Goal: Task Accomplishment & Management: Complete application form

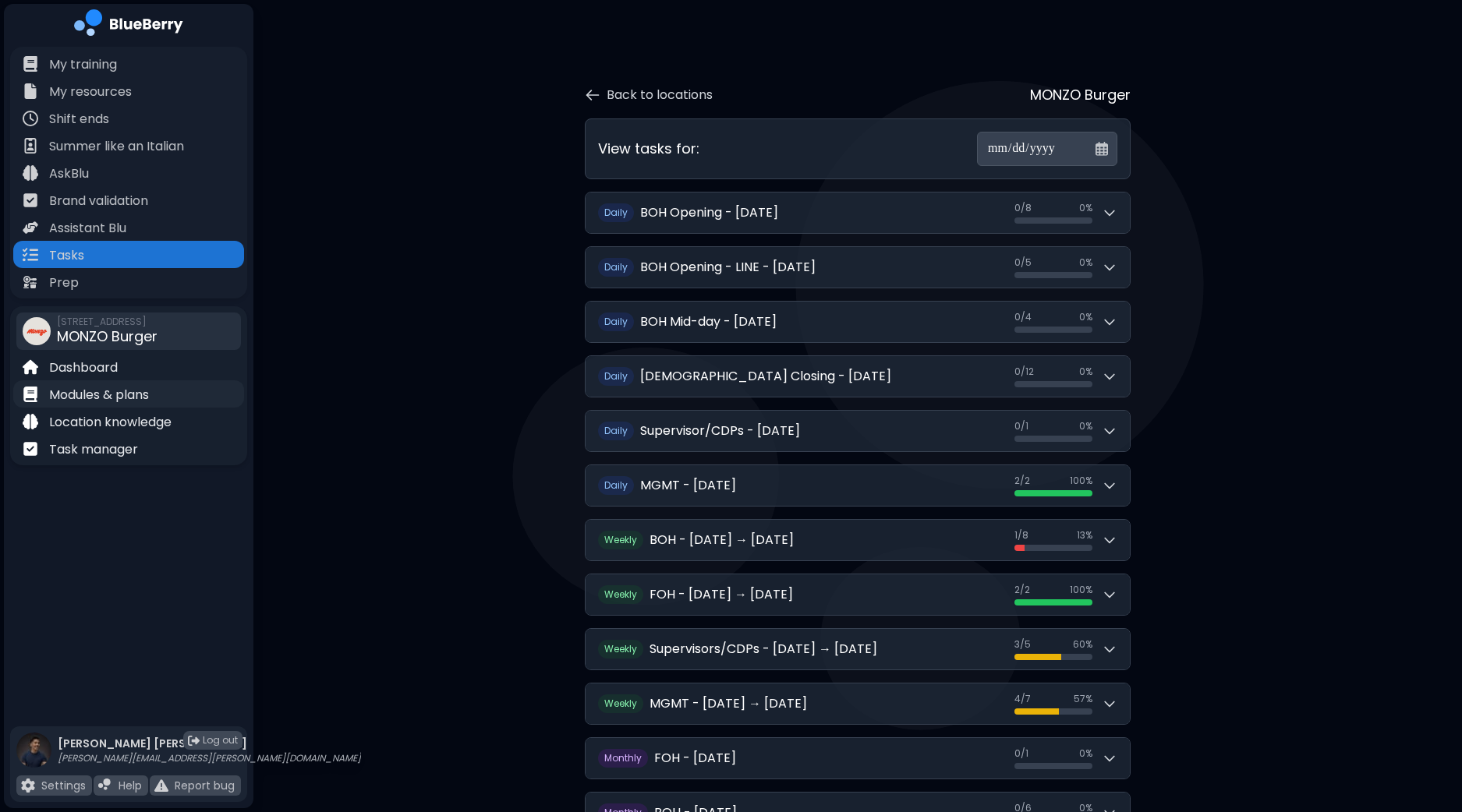
click at [109, 392] on p "Modules & plans" at bounding box center [99, 395] width 100 height 19
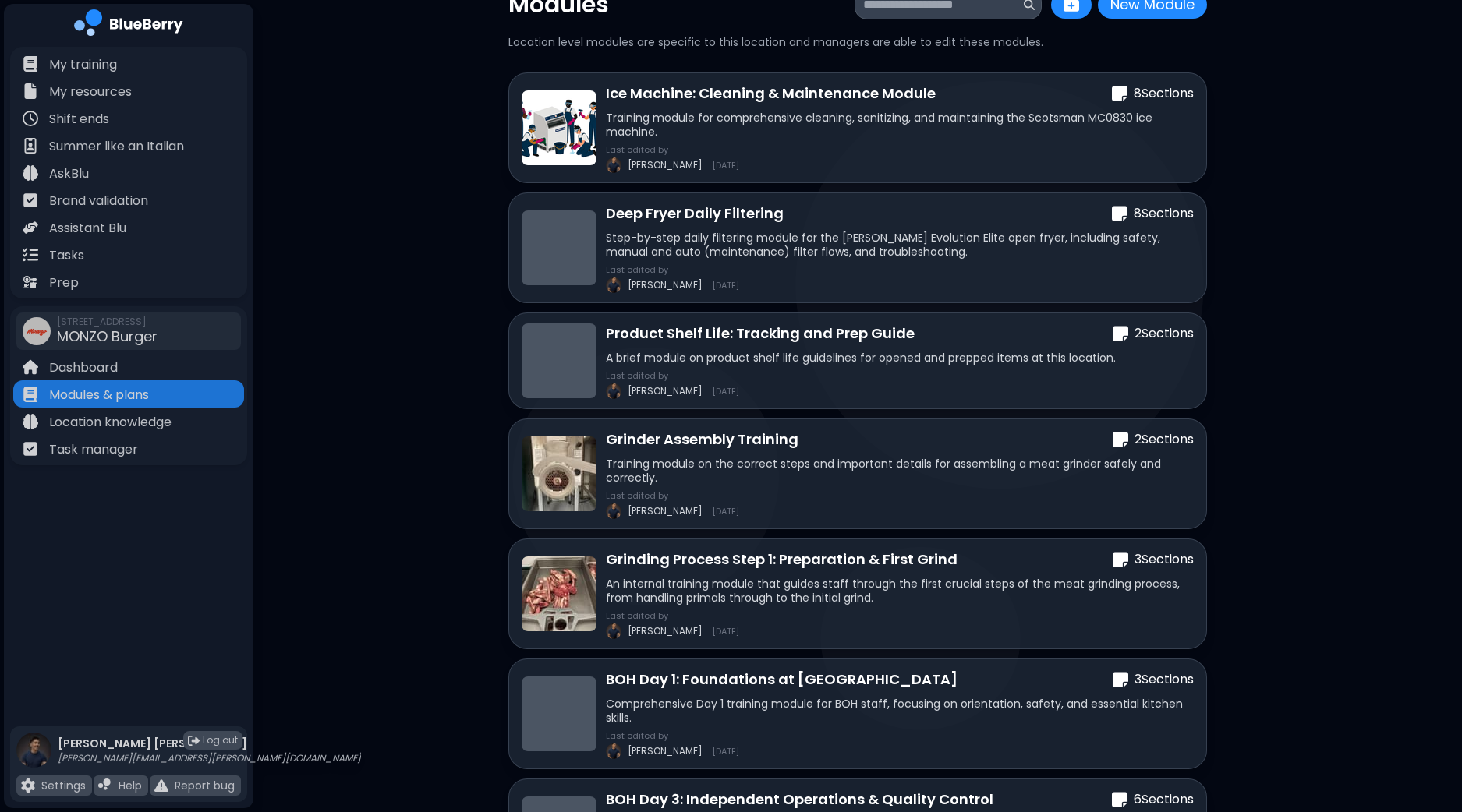
scroll to position [97, 0]
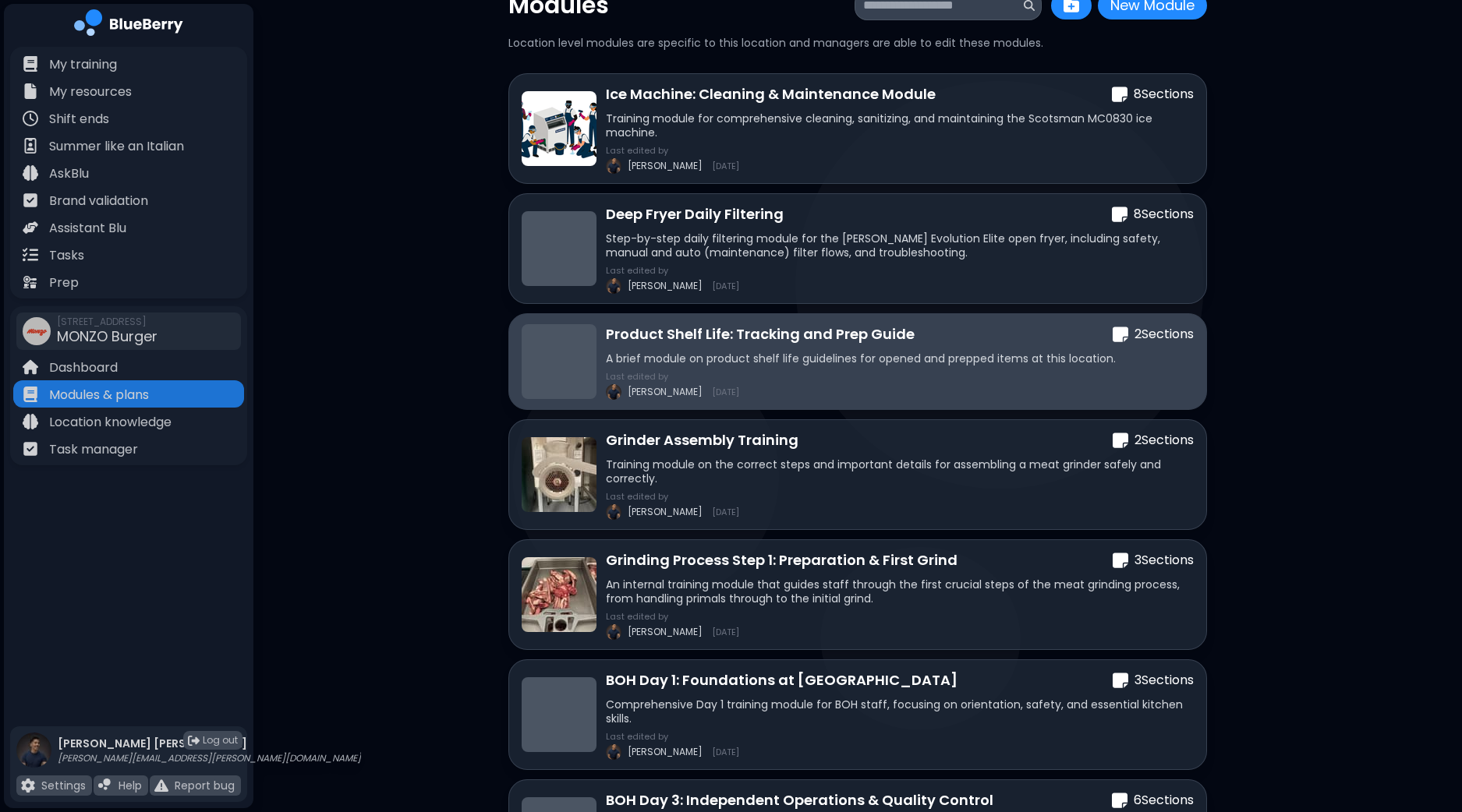
click at [1139, 377] on div "Last edited by [PERSON_NAME] [DATE]" at bounding box center [899, 386] width 588 height 28
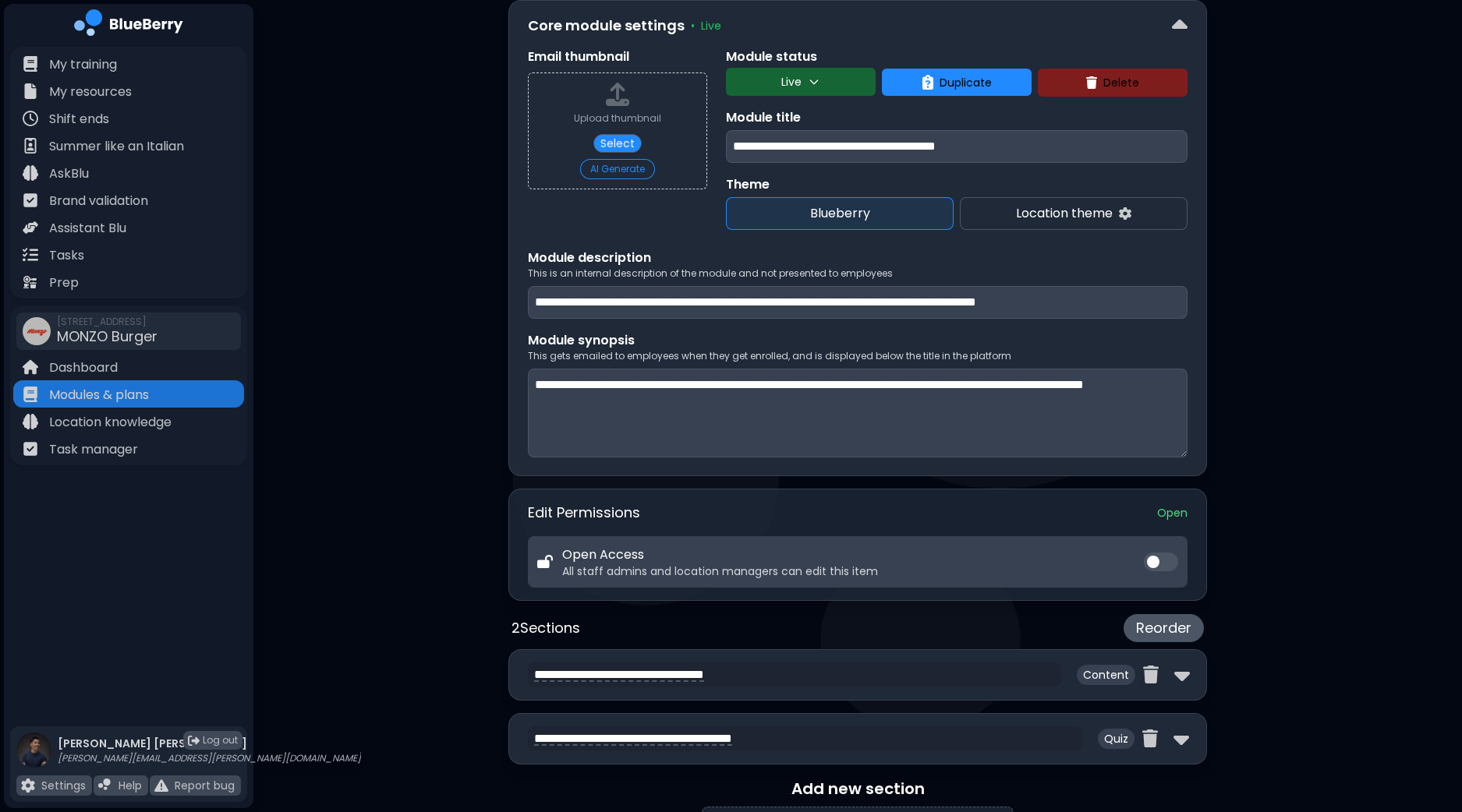
scroll to position [389, 0]
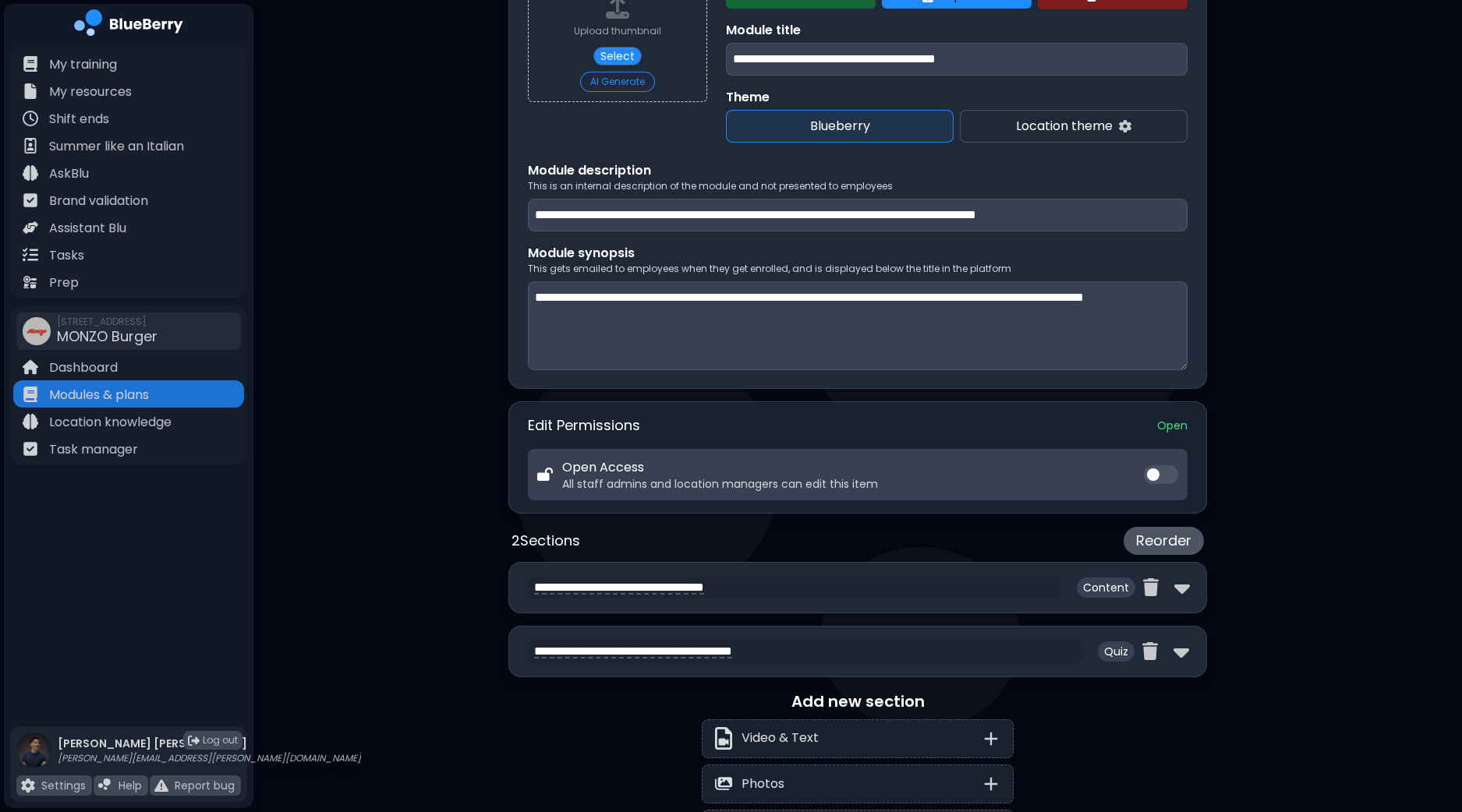
scroll to position [4, 0]
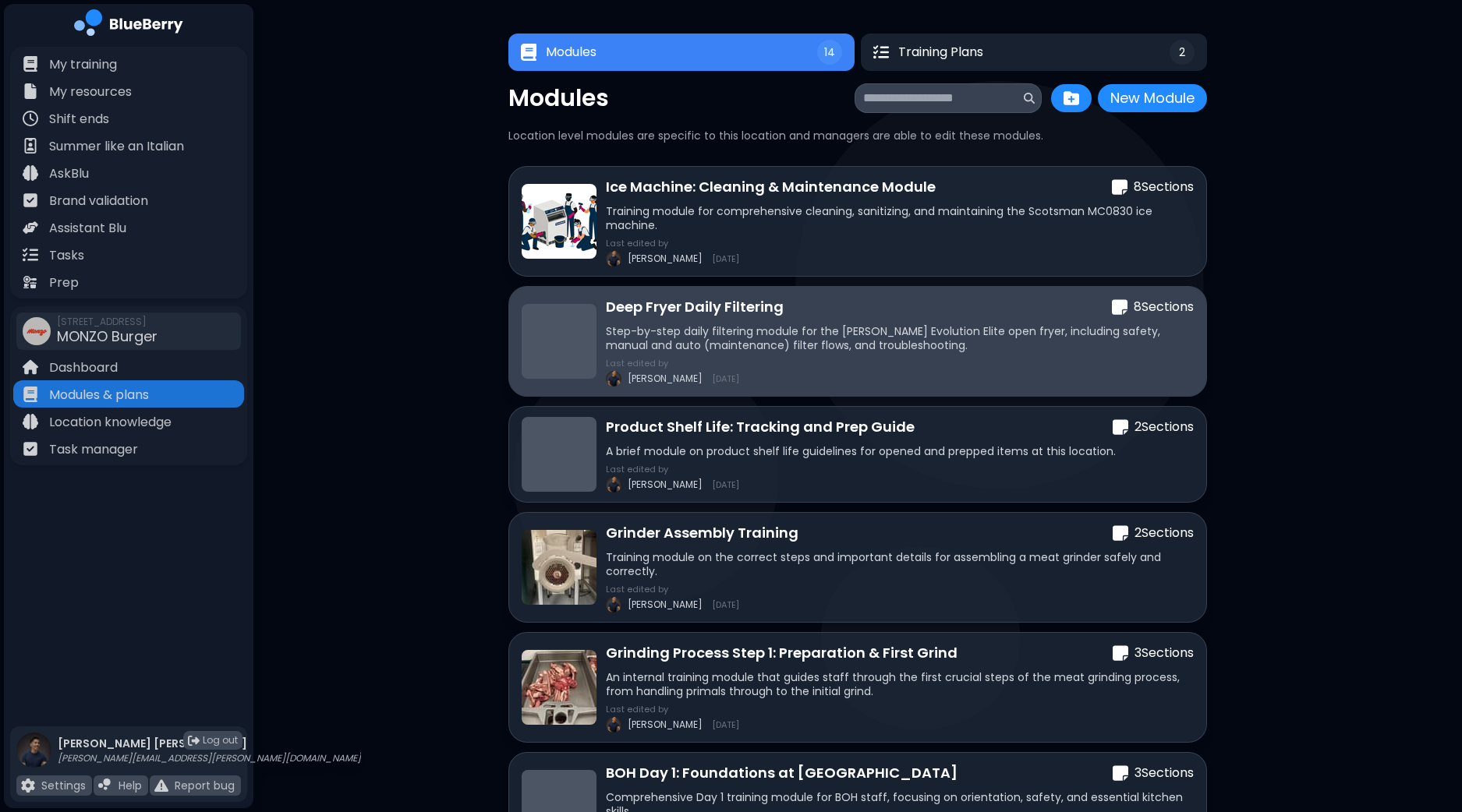
click at [1086, 364] on div "Last edited by [PERSON_NAME] [DATE]" at bounding box center [899, 372] width 588 height 28
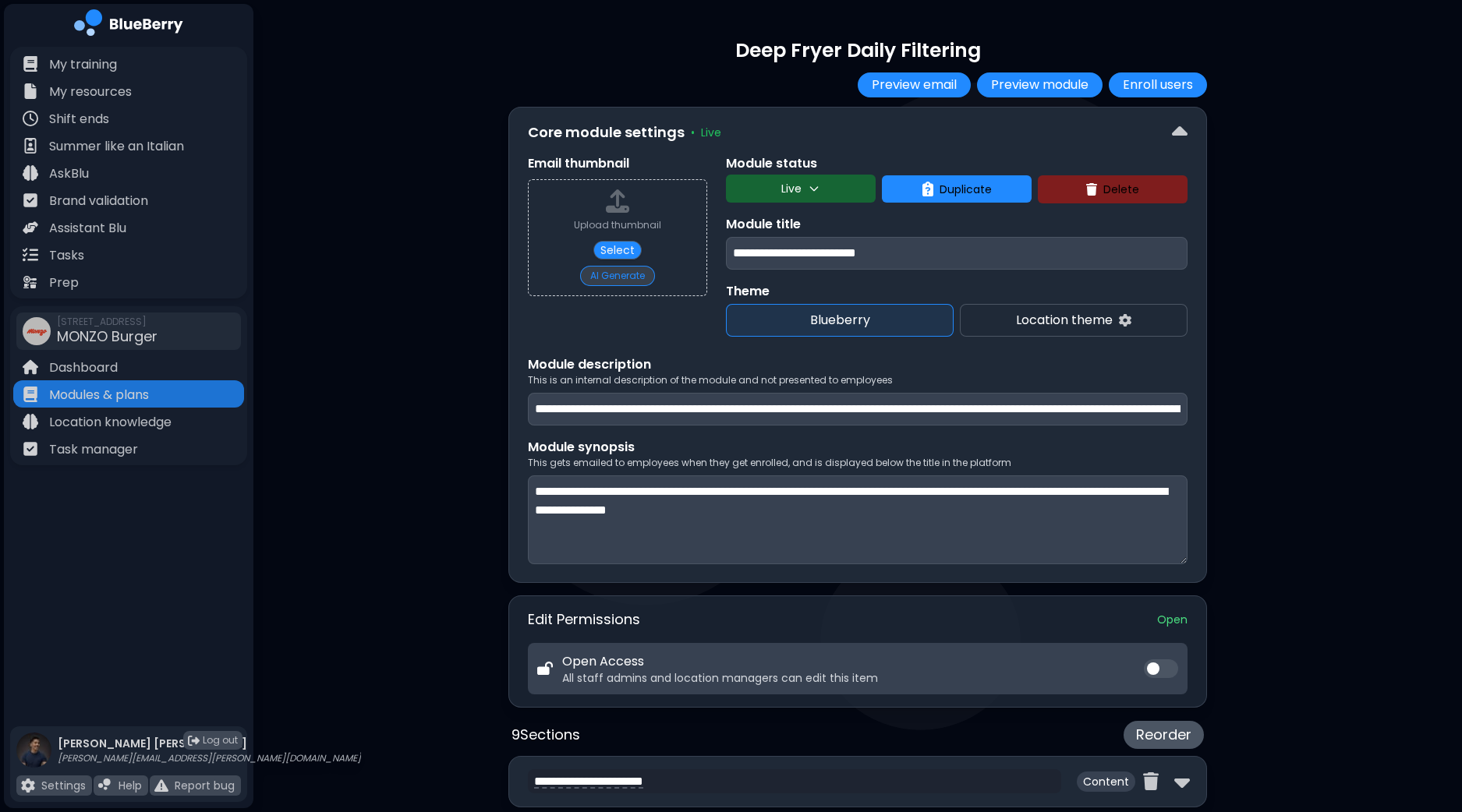
click at [620, 279] on button "AI Generate" at bounding box center [617, 276] width 75 height 20
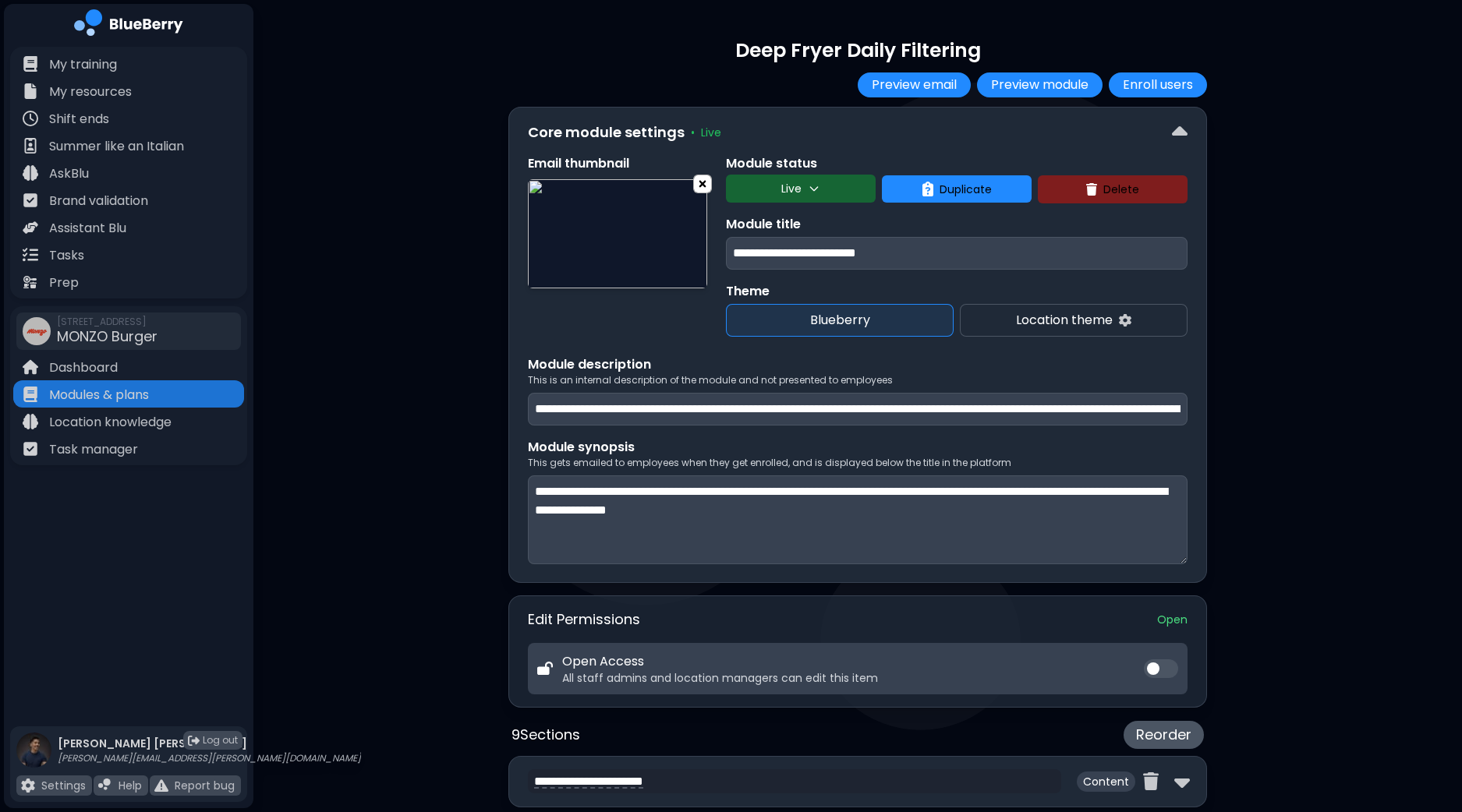
click at [702, 181] on img at bounding box center [702, 183] width 17 height 20
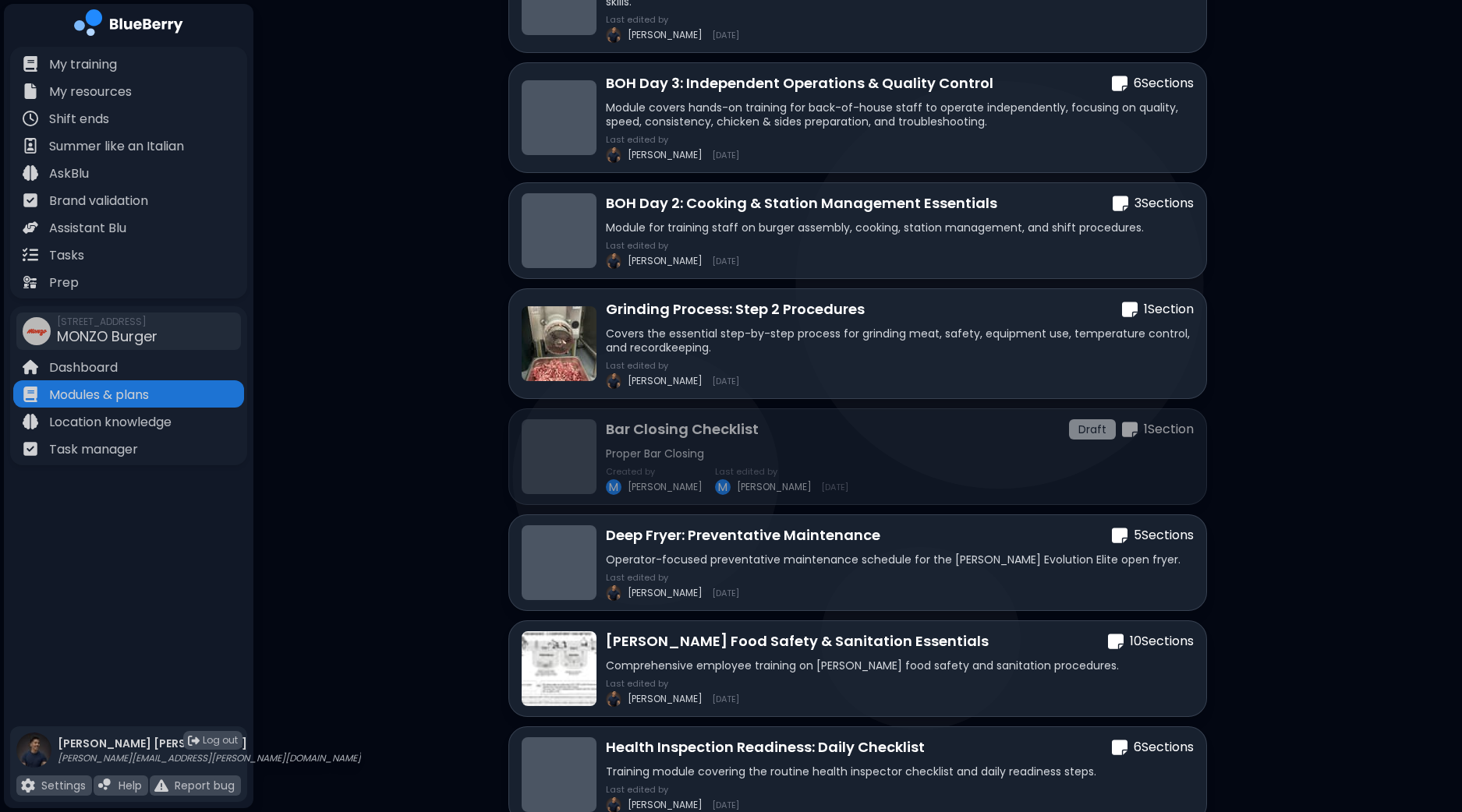
scroll to position [972, 0]
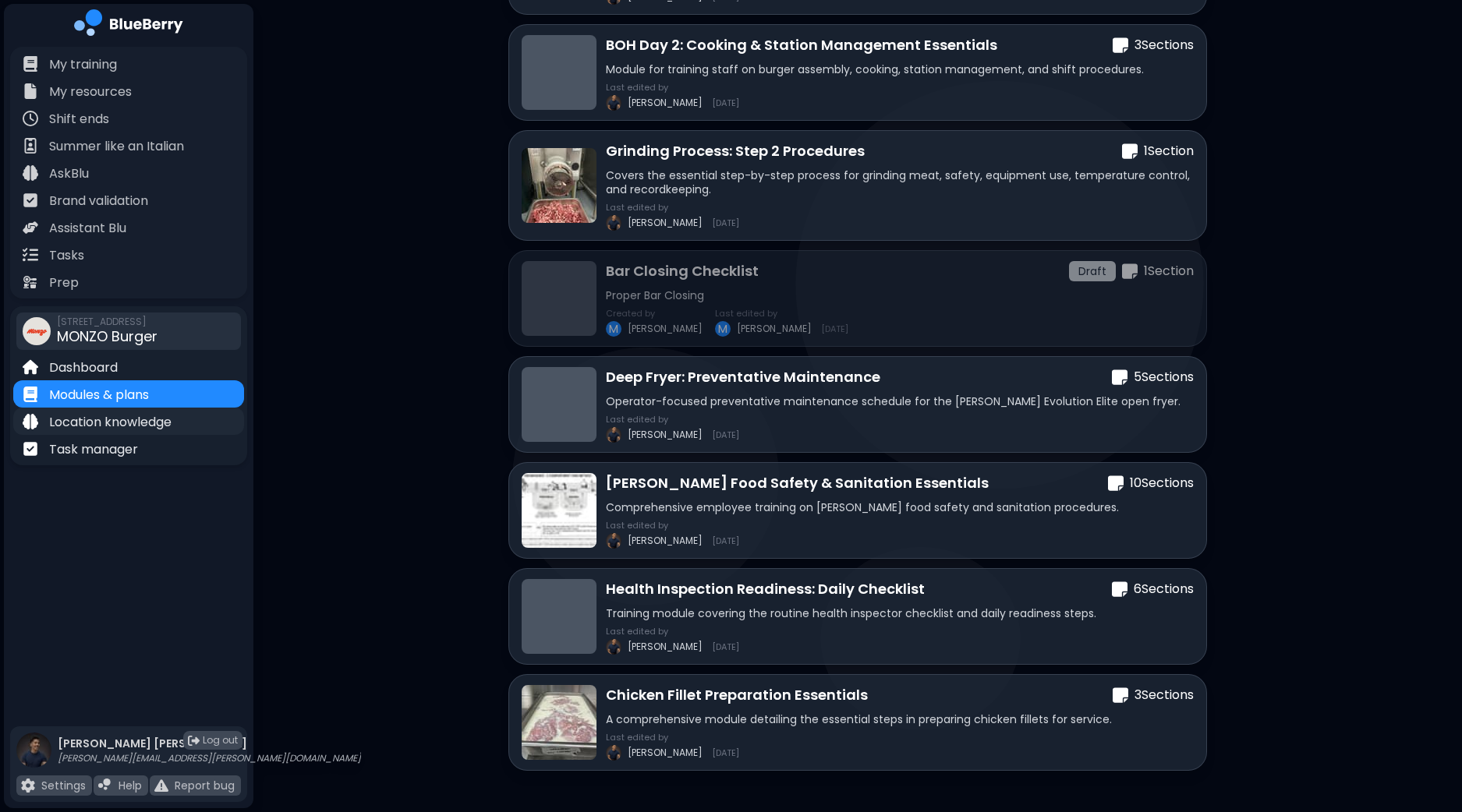
click at [129, 428] on p "Location knowledge" at bounding box center [111, 422] width 123 height 19
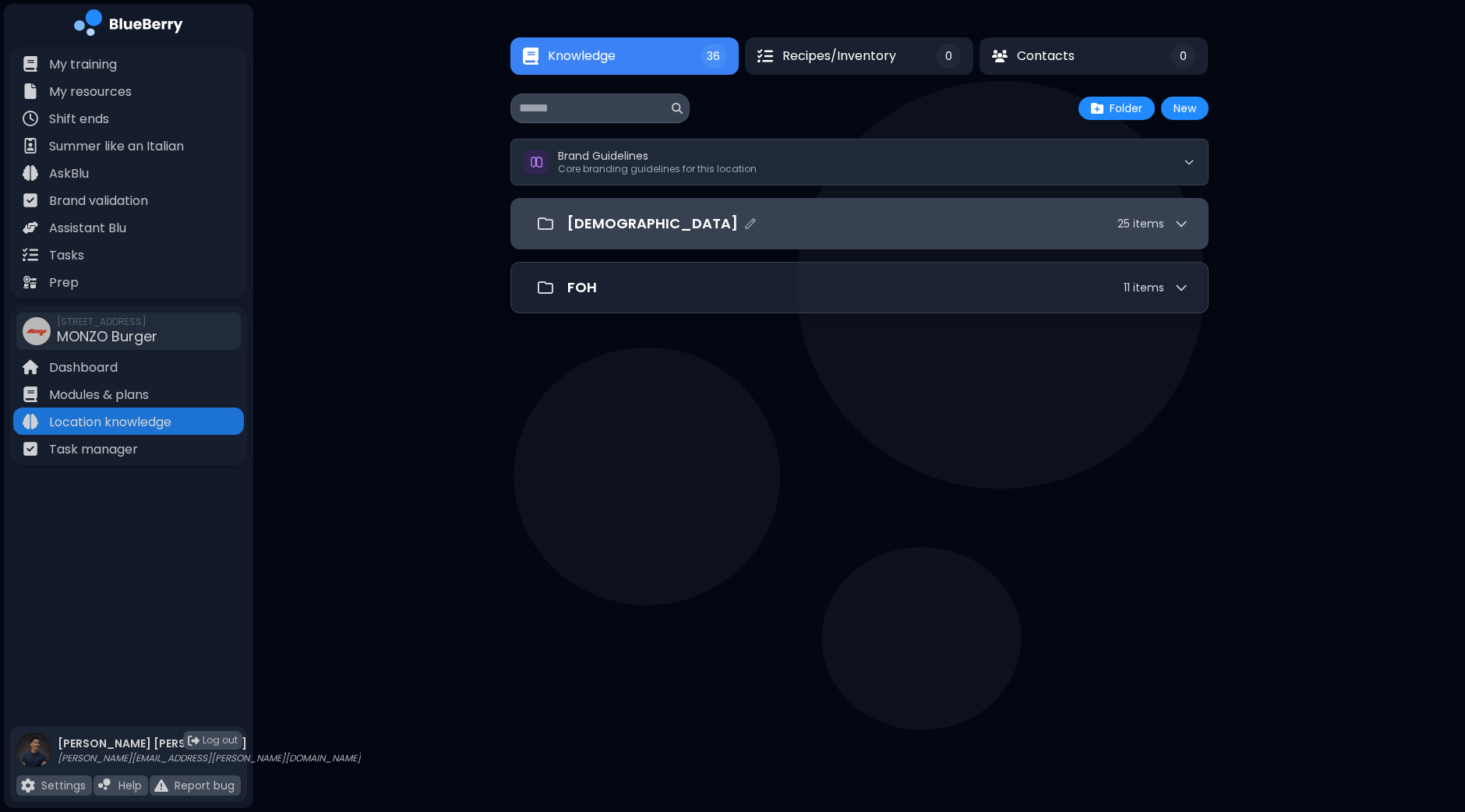
click at [667, 213] on div "[DEMOGRAPHIC_DATA] 25 item s" at bounding box center [878, 224] width 622 height 22
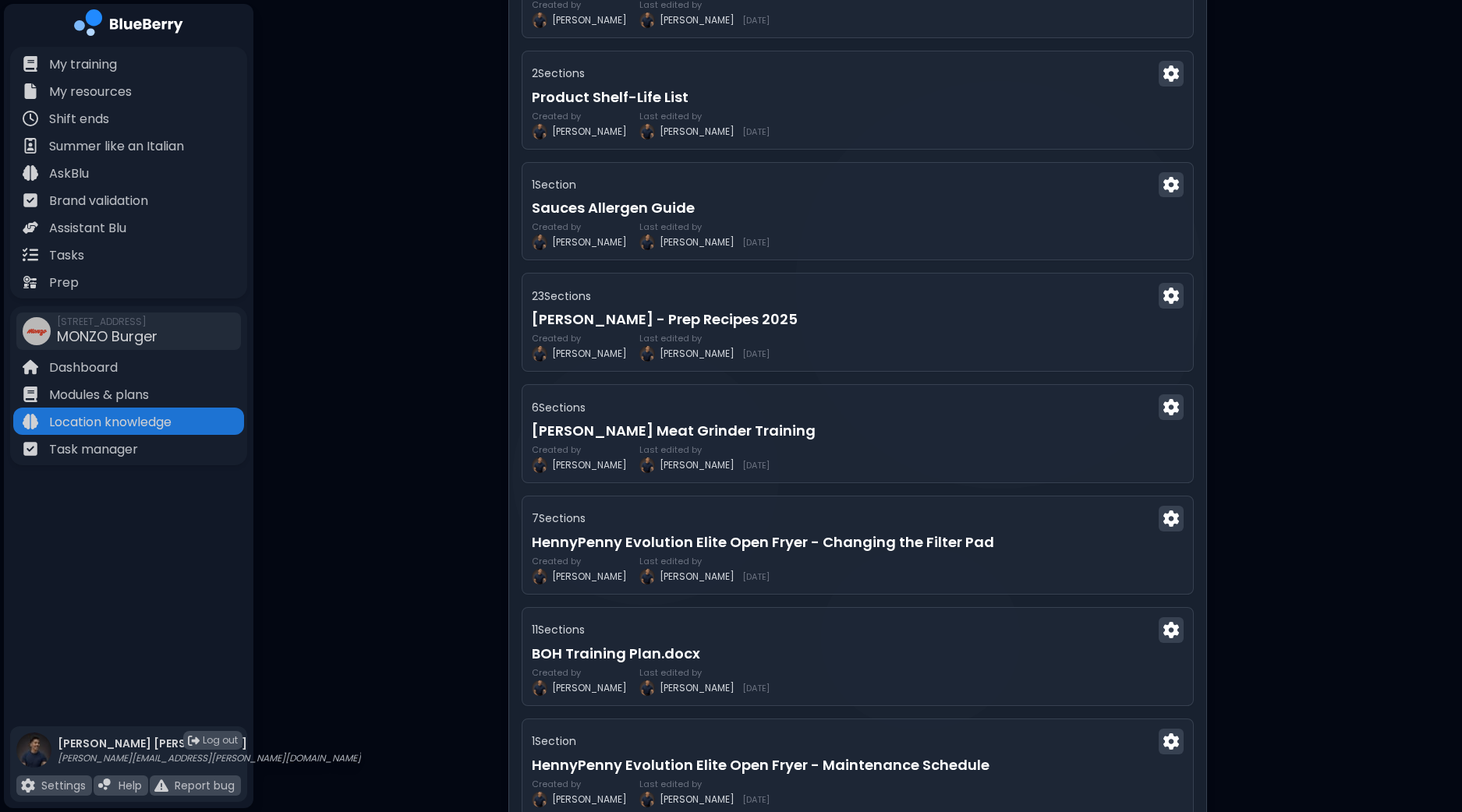
scroll to position [1655, 0]
click at [881, 324] on h3 "[PERSON_NAME] - Prep Recipes 2025" at bounding box center [857, 320] width 658 height 22
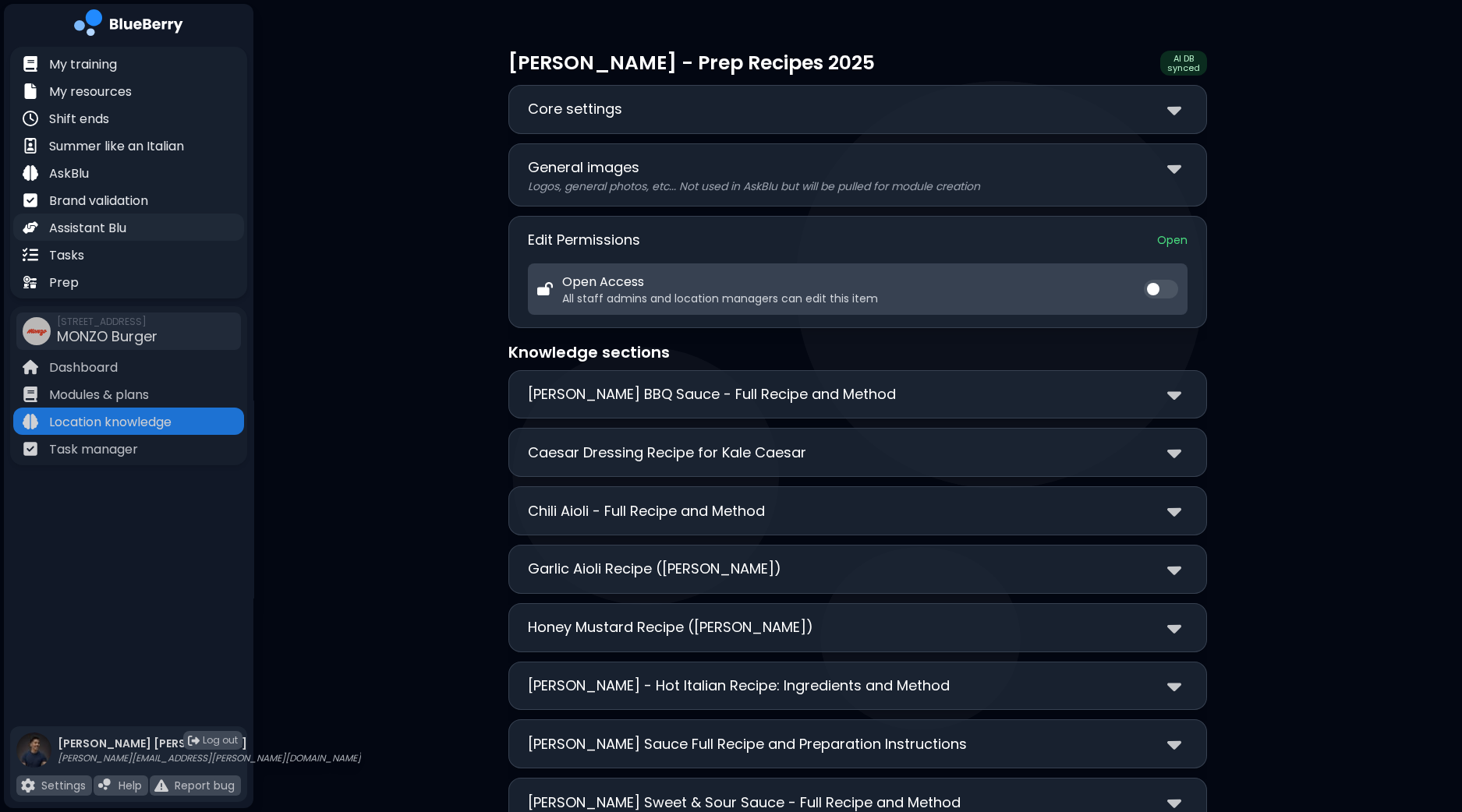
click at [107, 233] on p "Assistant Blu" at bounding box center [88, 228] width 77 height 19
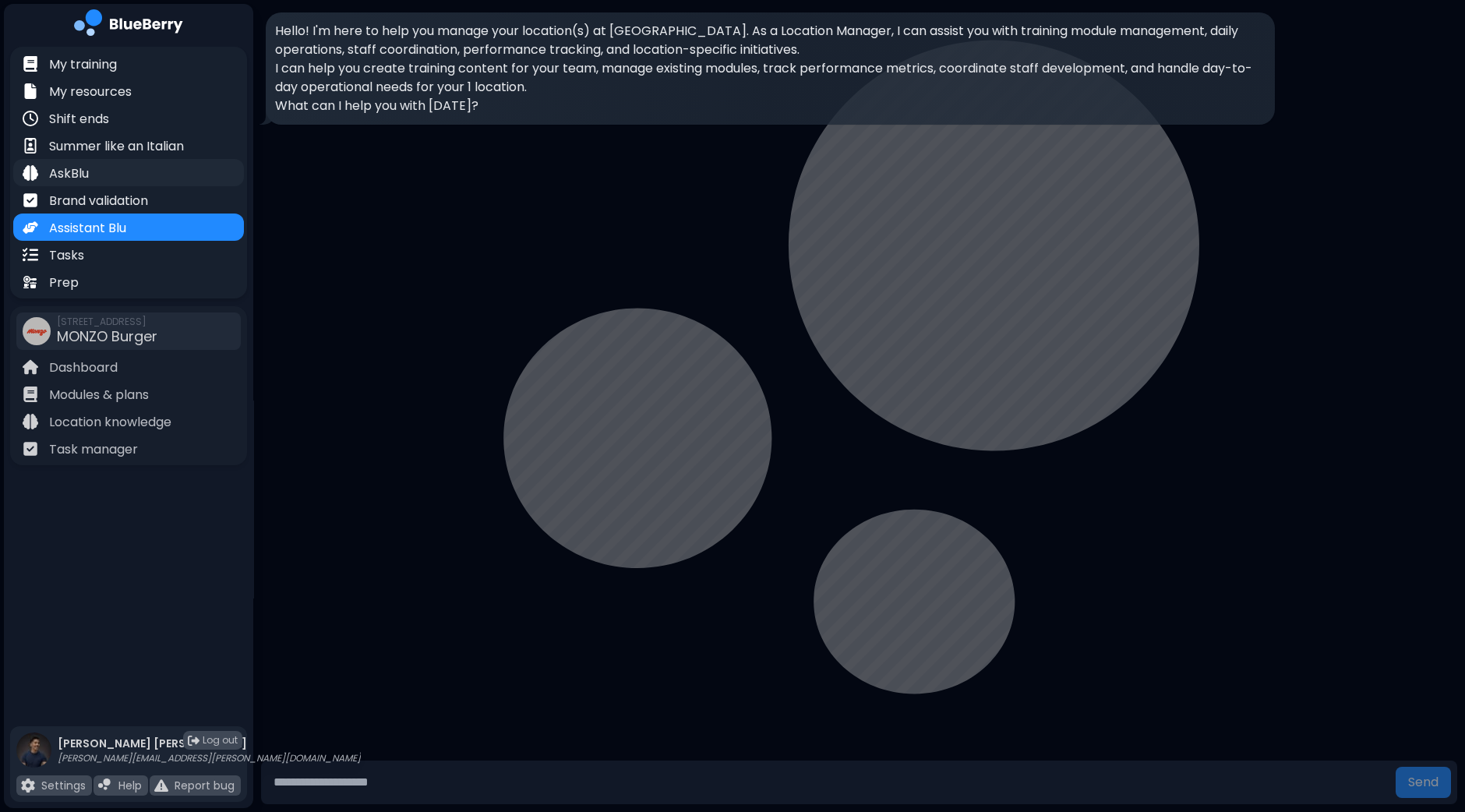
click at [91, 168] on div "AskBlu" at bounding box center [129, 173] width 231 height 27
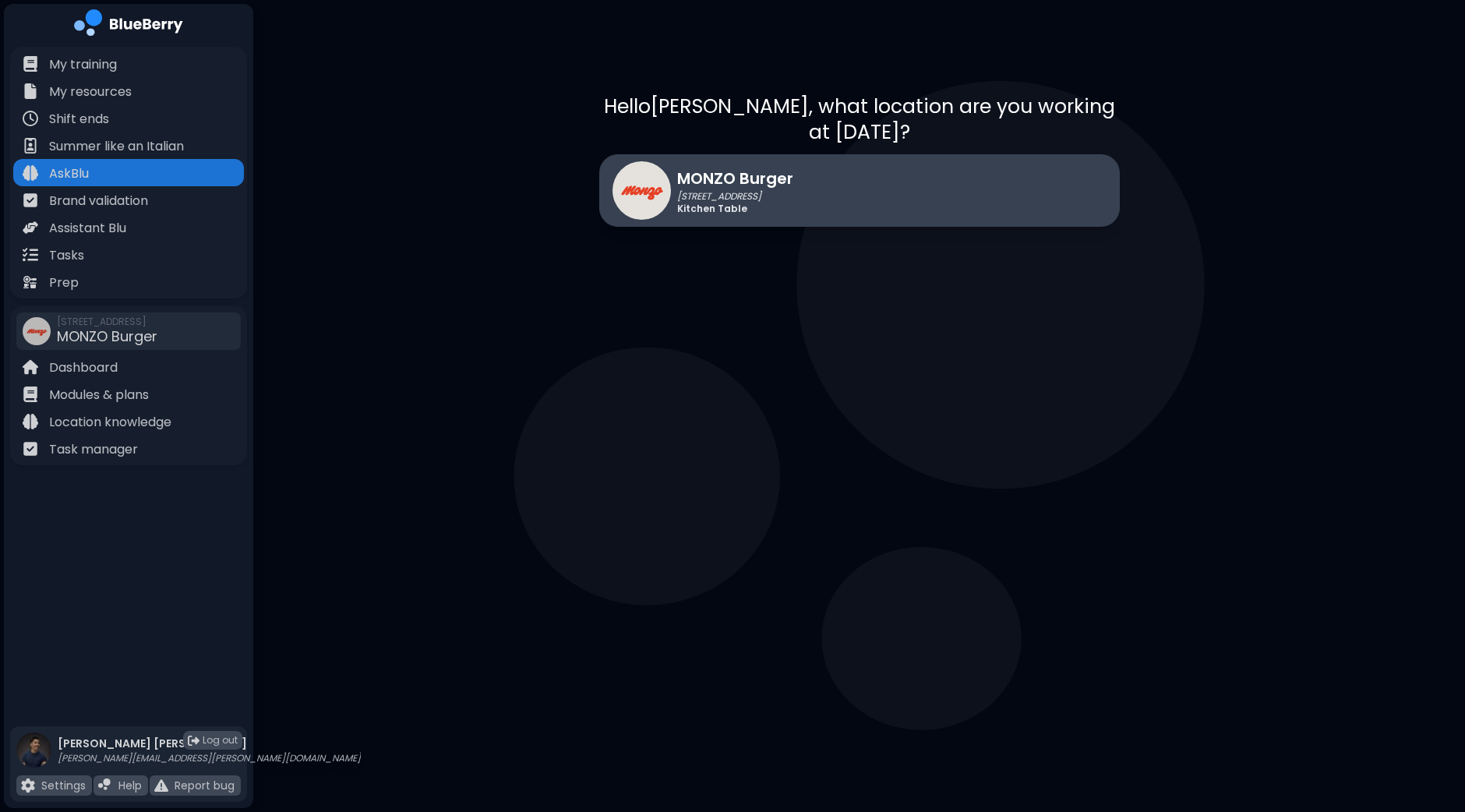
click at [921, 163] on div "MONZO Burger [STREET_ADDRESS] Kitchen Table" at bounding box center [860, 190] width 521 height 72
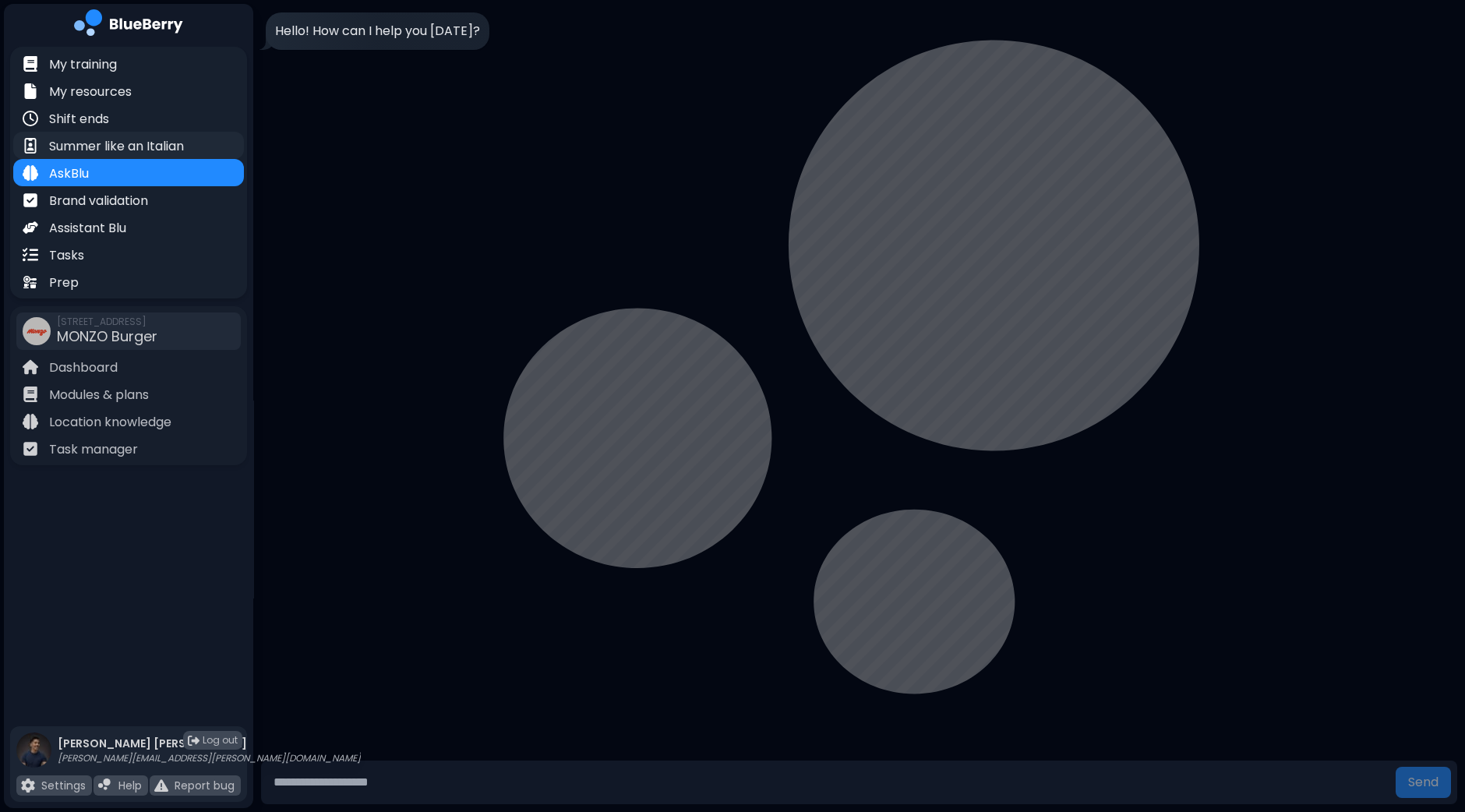
click at [189, 150] on div "Summer like an Italian" at bounding box center [129, 146] width 231 height 27
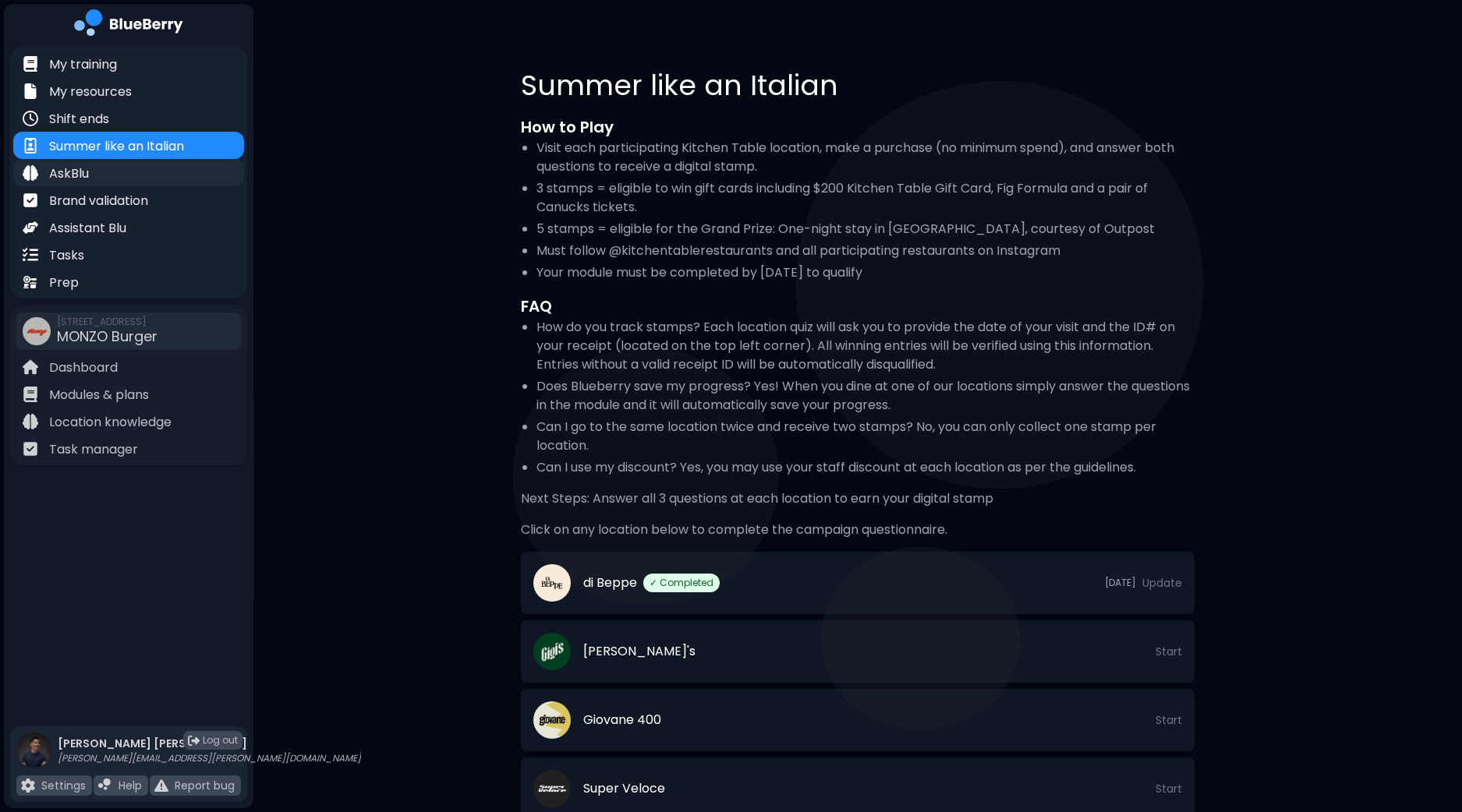
click at [129, 170] on div "AskBlu" at bounding box center [129, 173] width 231 height 27
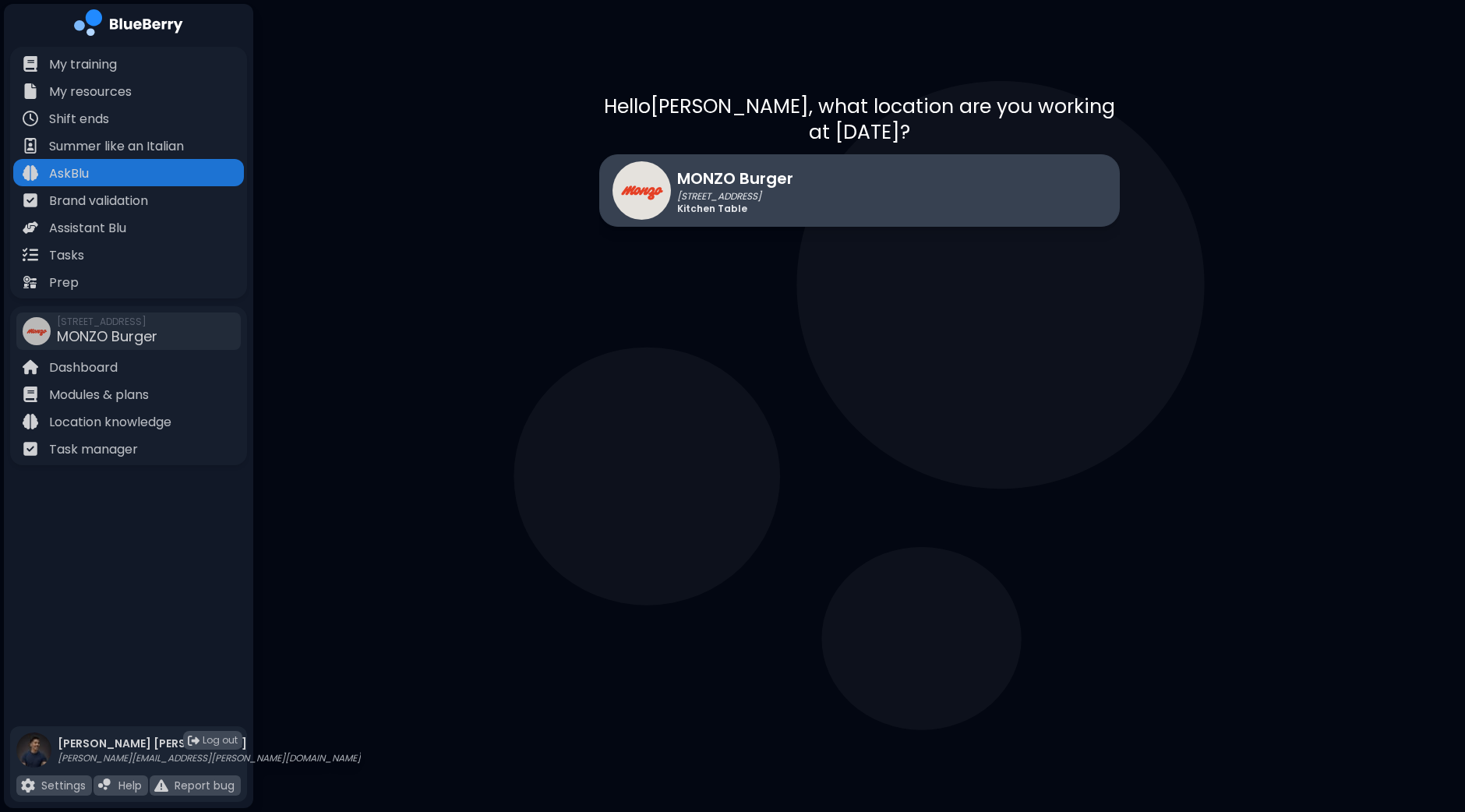
click at [850, 186] on div "MONZO Burger [STREET_ADDRESS] Kitchen Table" at bounding box center [860, 190] width 521 height 72
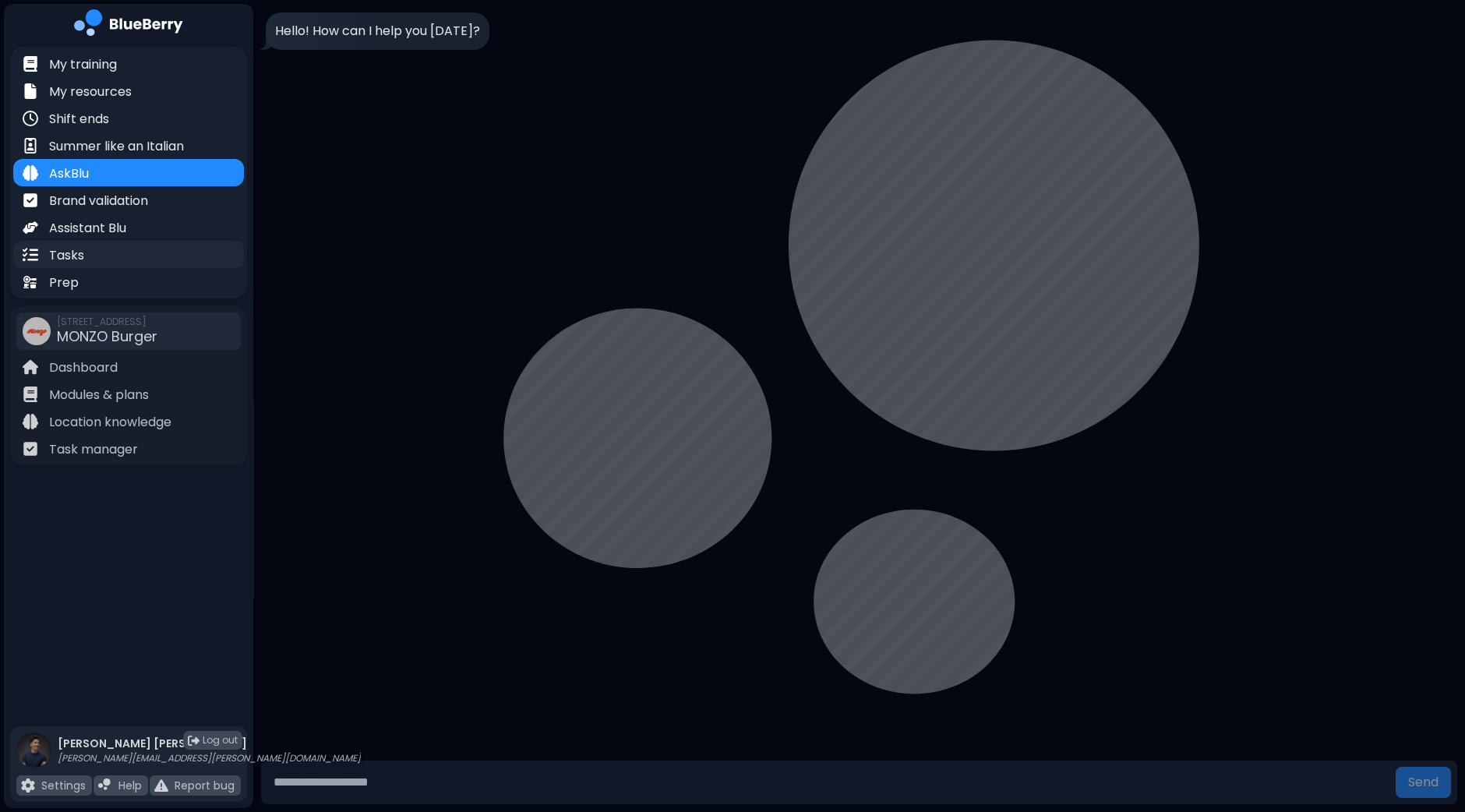
click at [83, 258] on div "Tasks" at bounding box center [129, 254] width 231 height 27
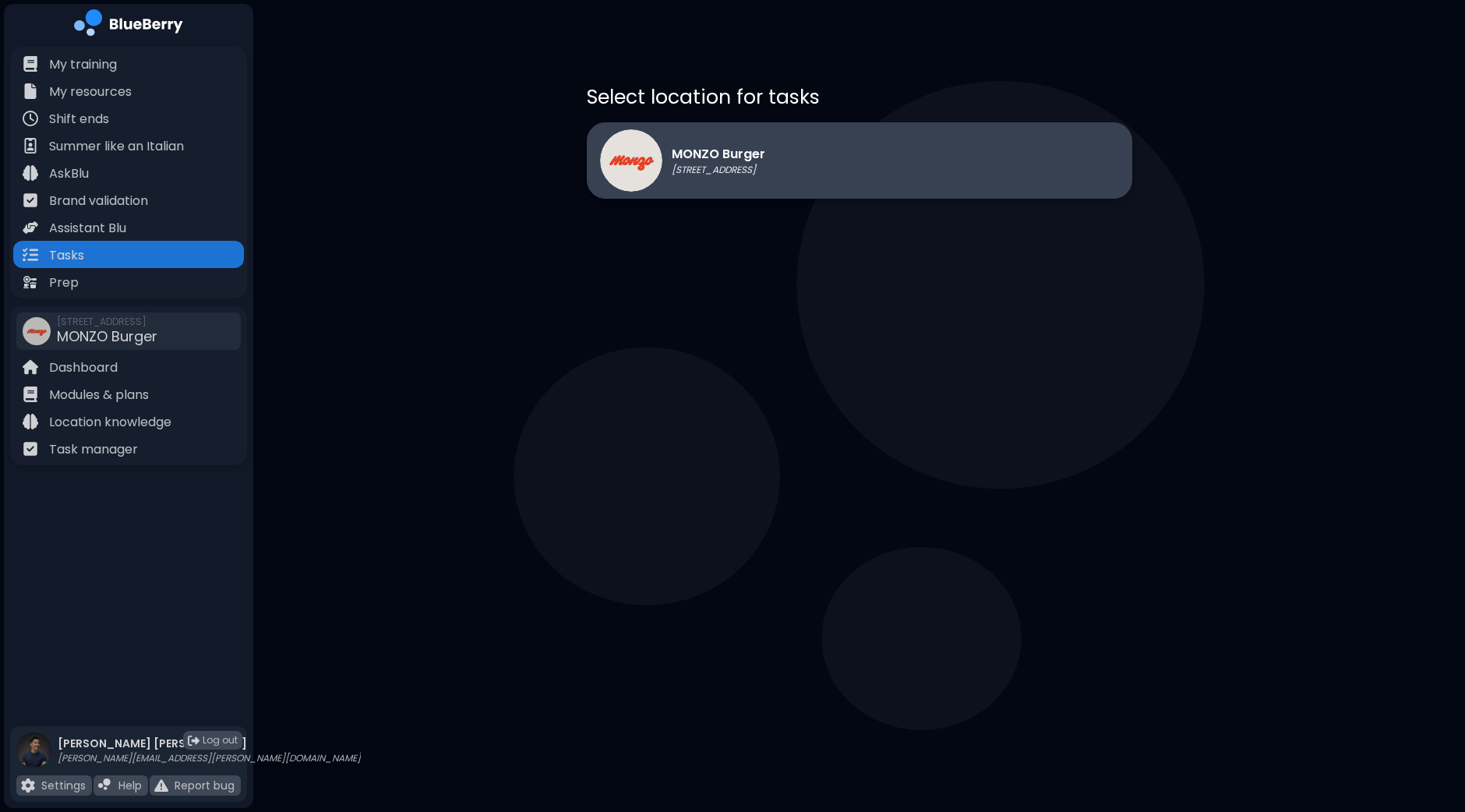
click at [815, 162] on div "MONZO Burger [STREET_ADDRESS]" at bounding box center [859, 161] width 546 height 77
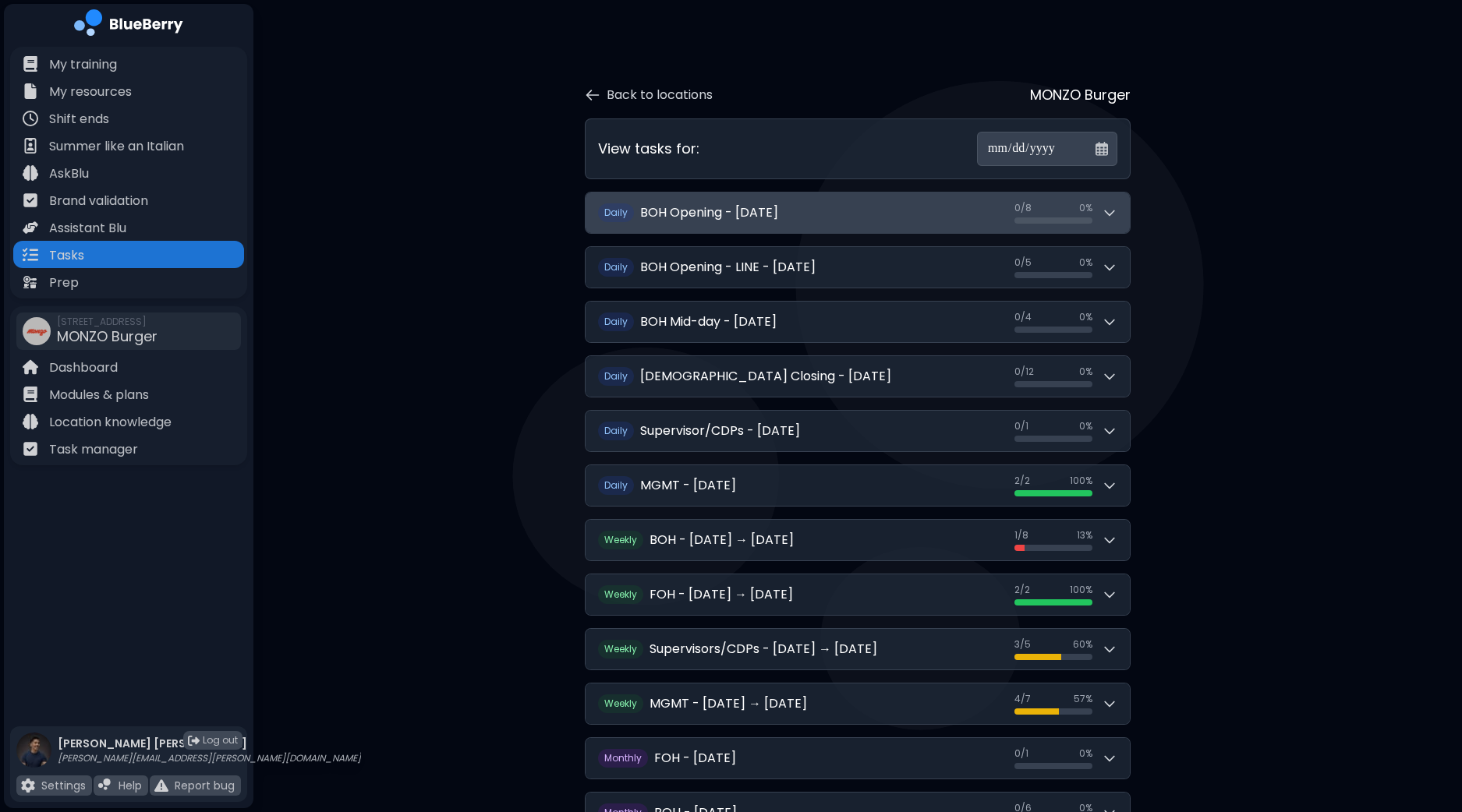
click at [998, 215] on button "D [PERSON_NAME] Opening - [DATE] 0 / 8 0 / 8 0 %" at bounding box center [857, 213] width 544 height 41
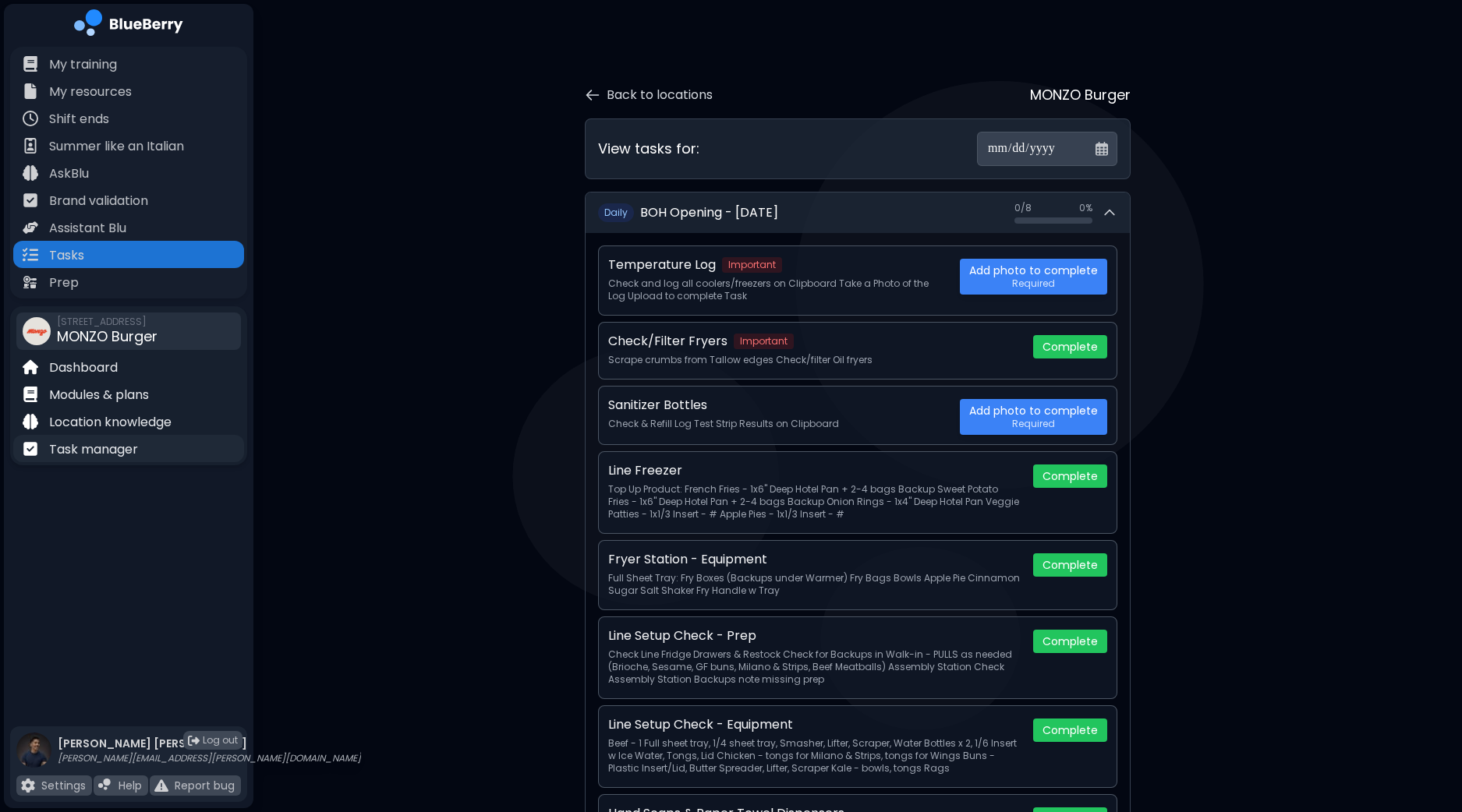
click at [94, 461] on div "Task manager" at bounding box center [129, 449] width 231 height 27
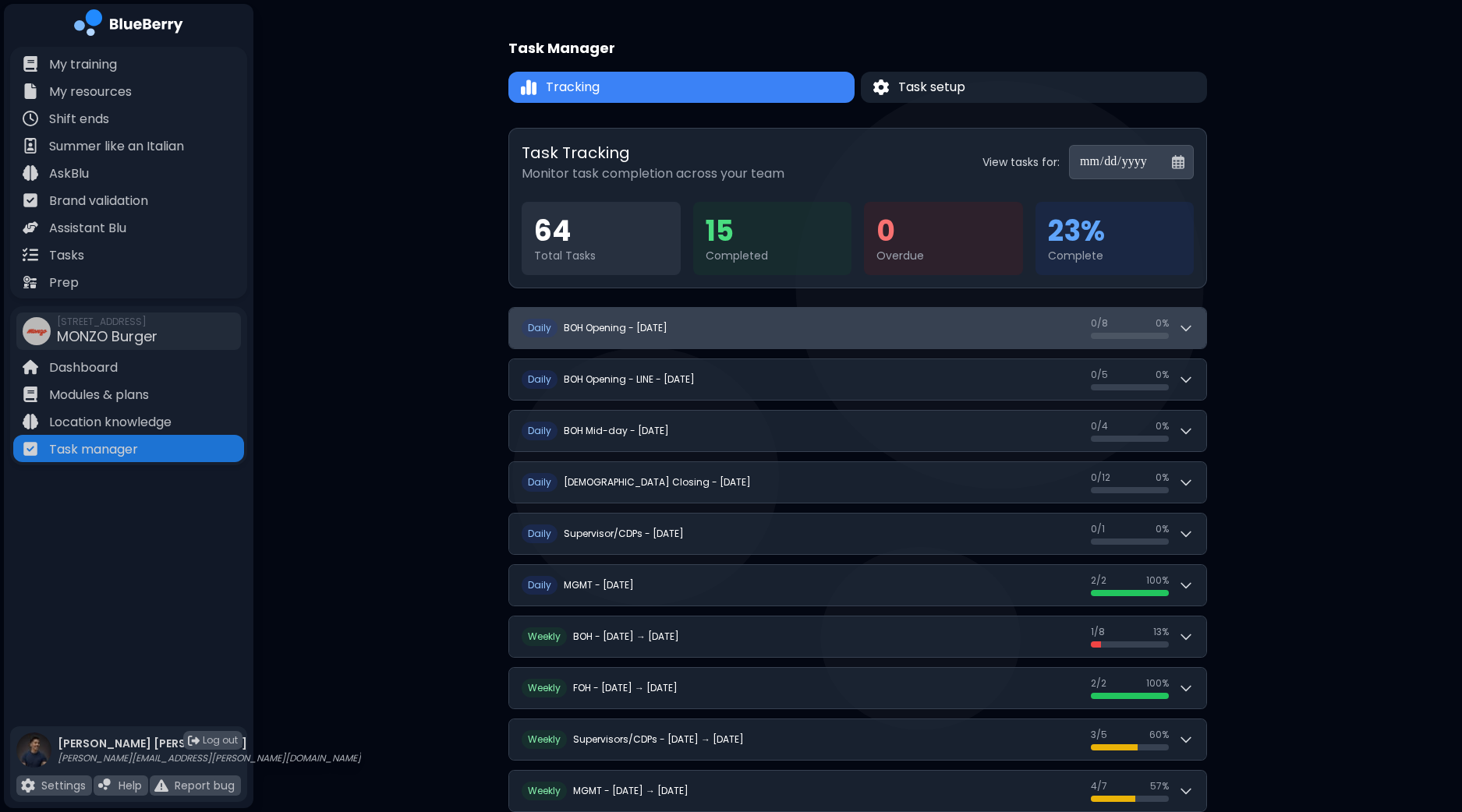
click at [1189, 336] on div "0 / 8 0 / 8 0 %" at bounding box center [1142, 329] width 103 height 22
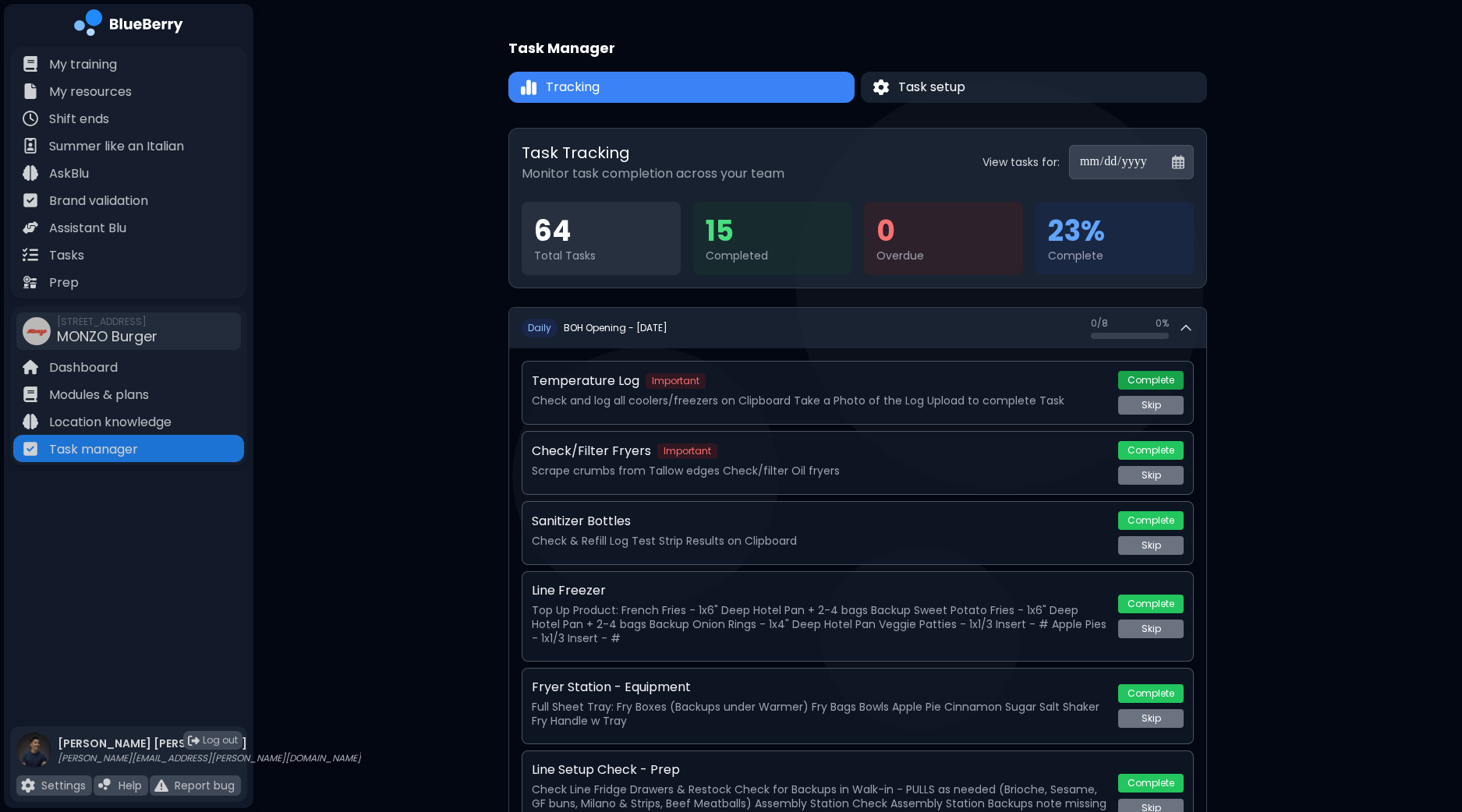
click at [1166, 381] on button "Complete" at bounding box center [1150, 380] width 66 height 19
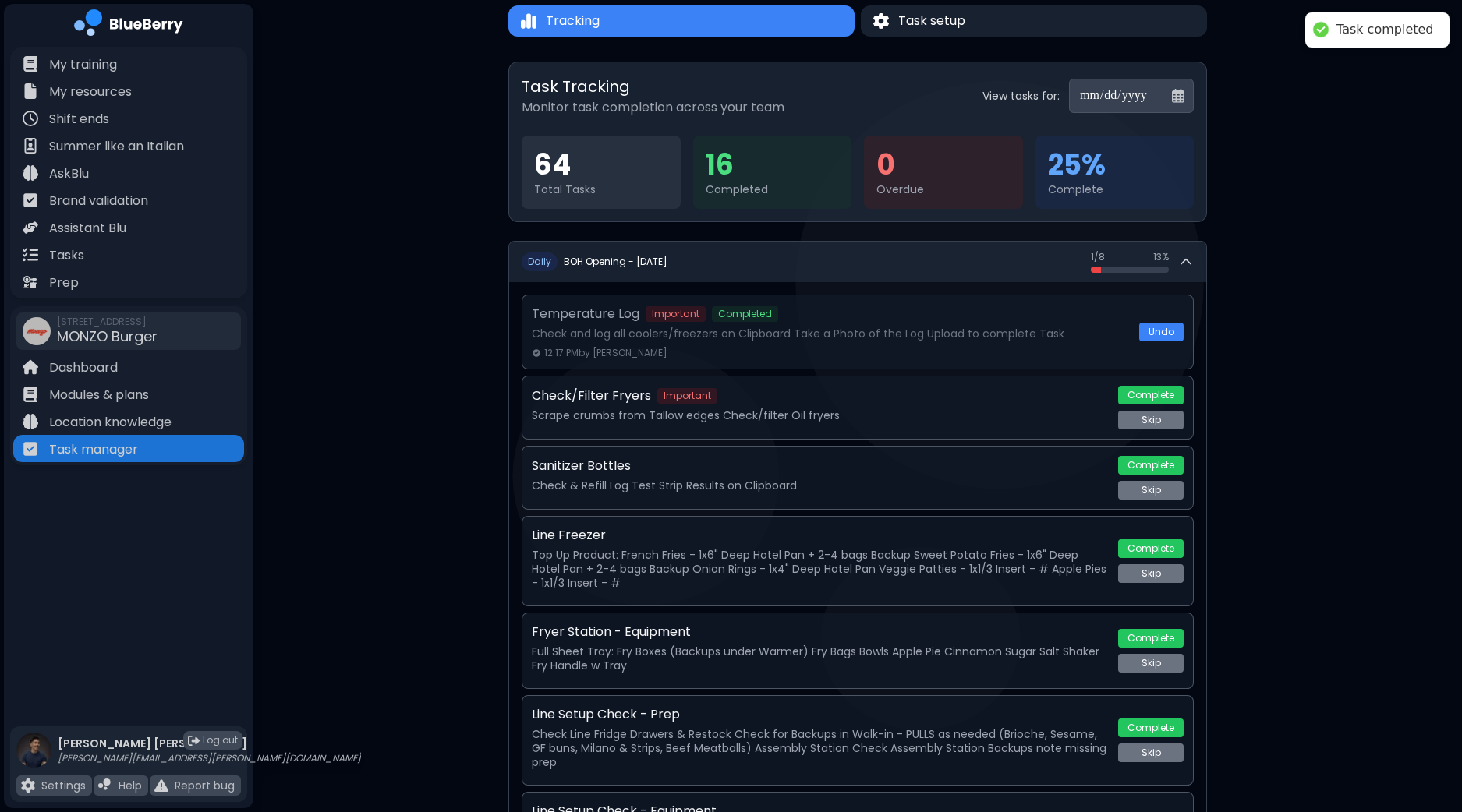
scroll to position [97, 0]
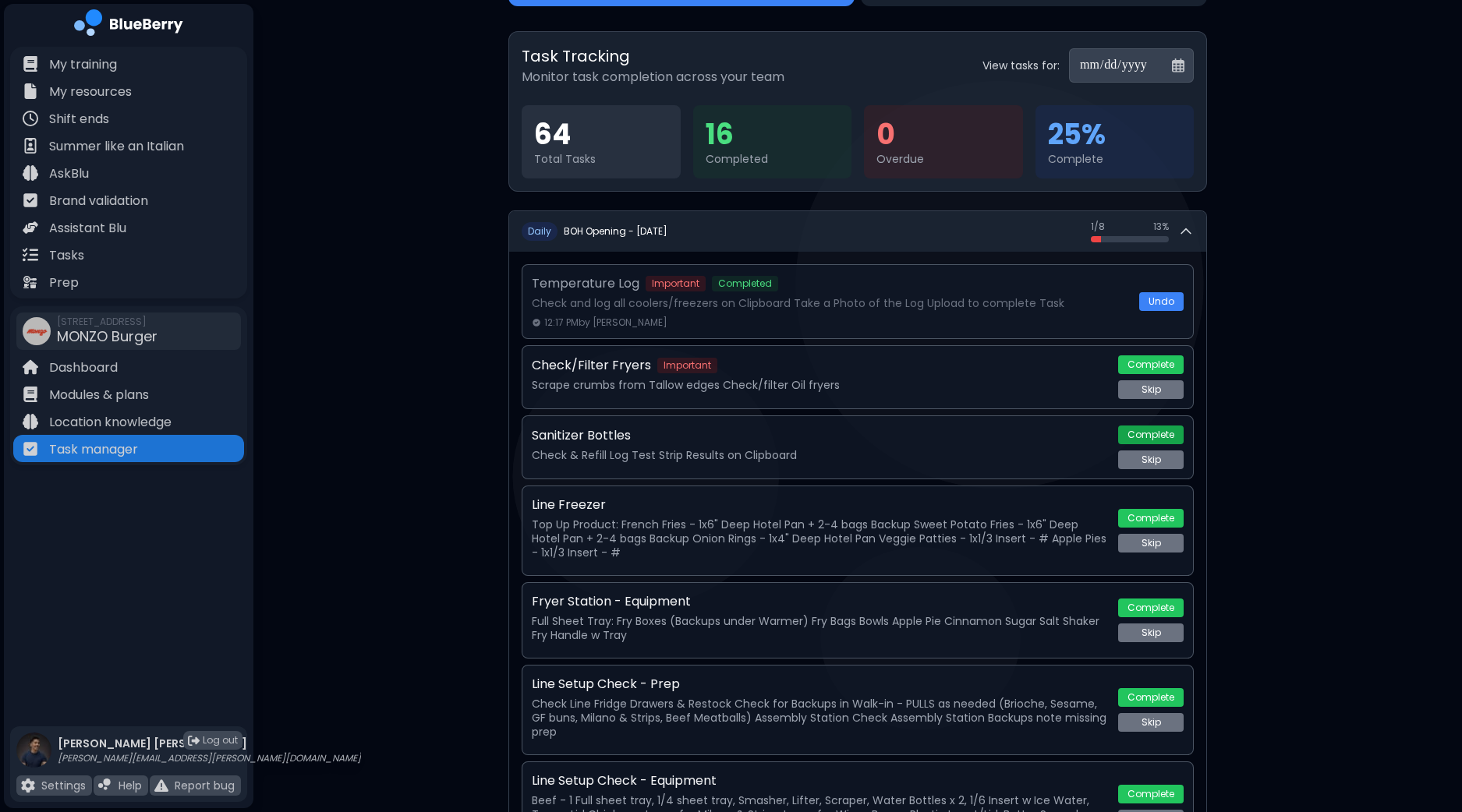
click at [1138, 431] on button "Complete" at bounding box center [1150, 435] width 66 height 19
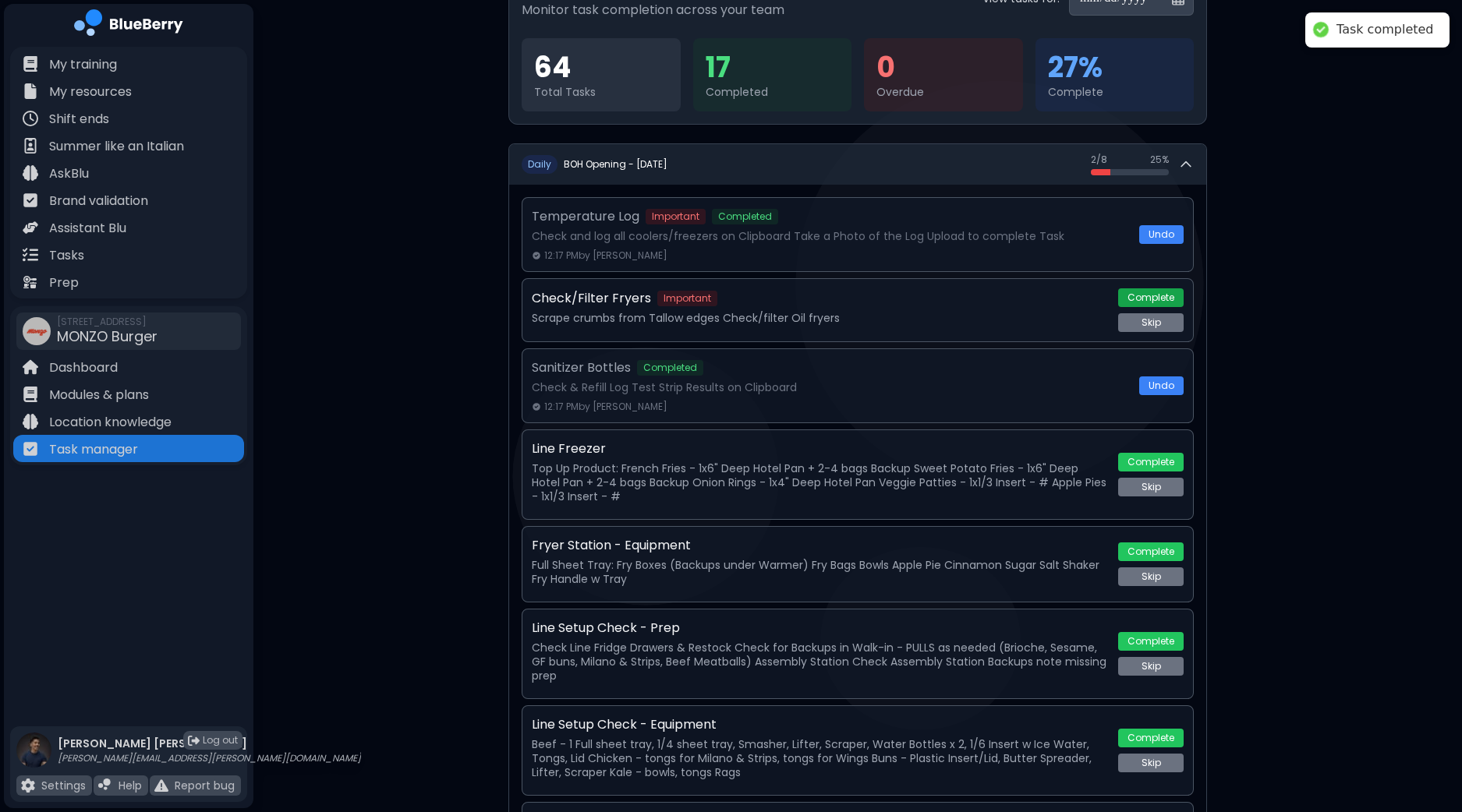
scroll to position [194, 0]
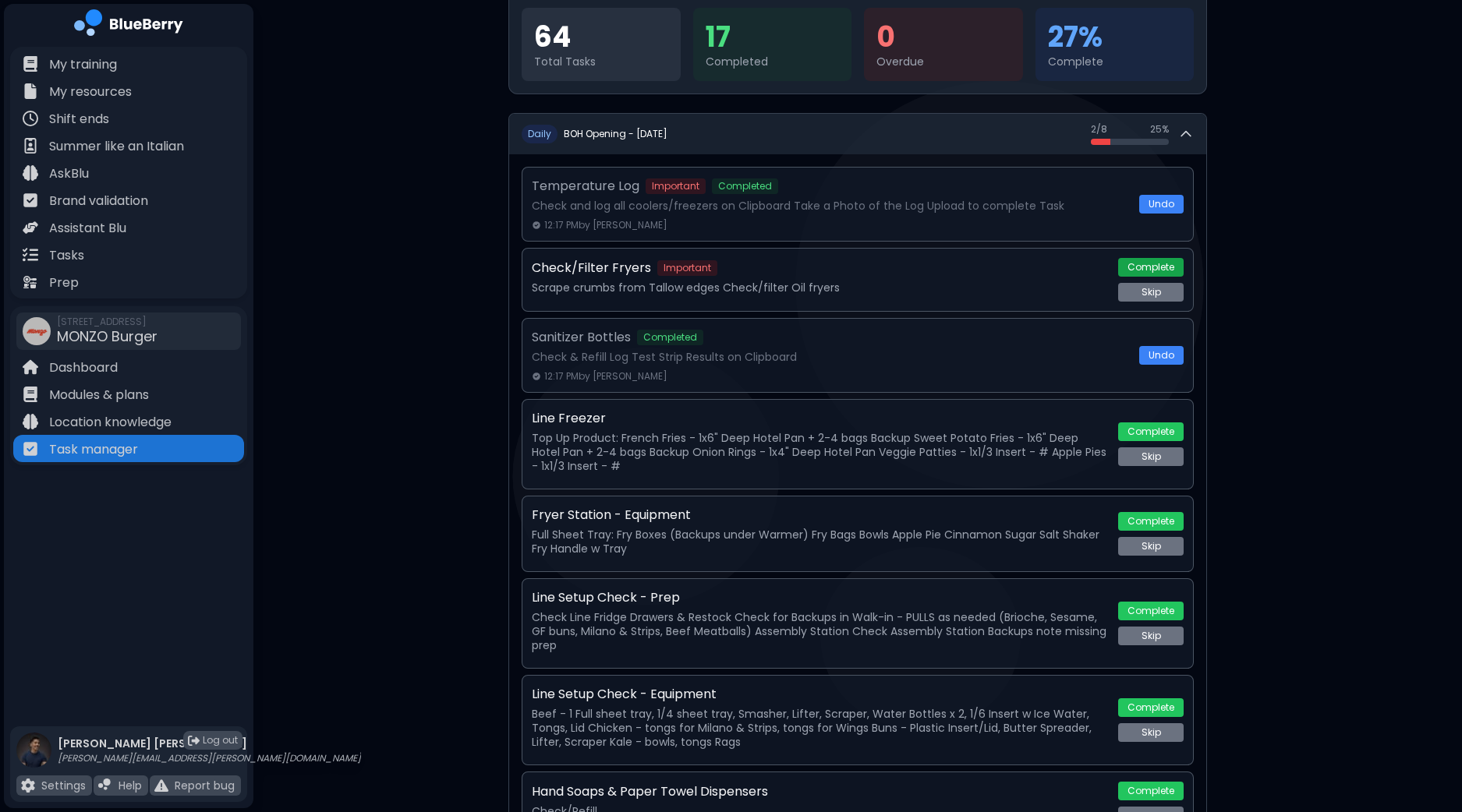
click at [1142, 258] on button "Complete" at bounding box center [1150, 267] width 66 height 19
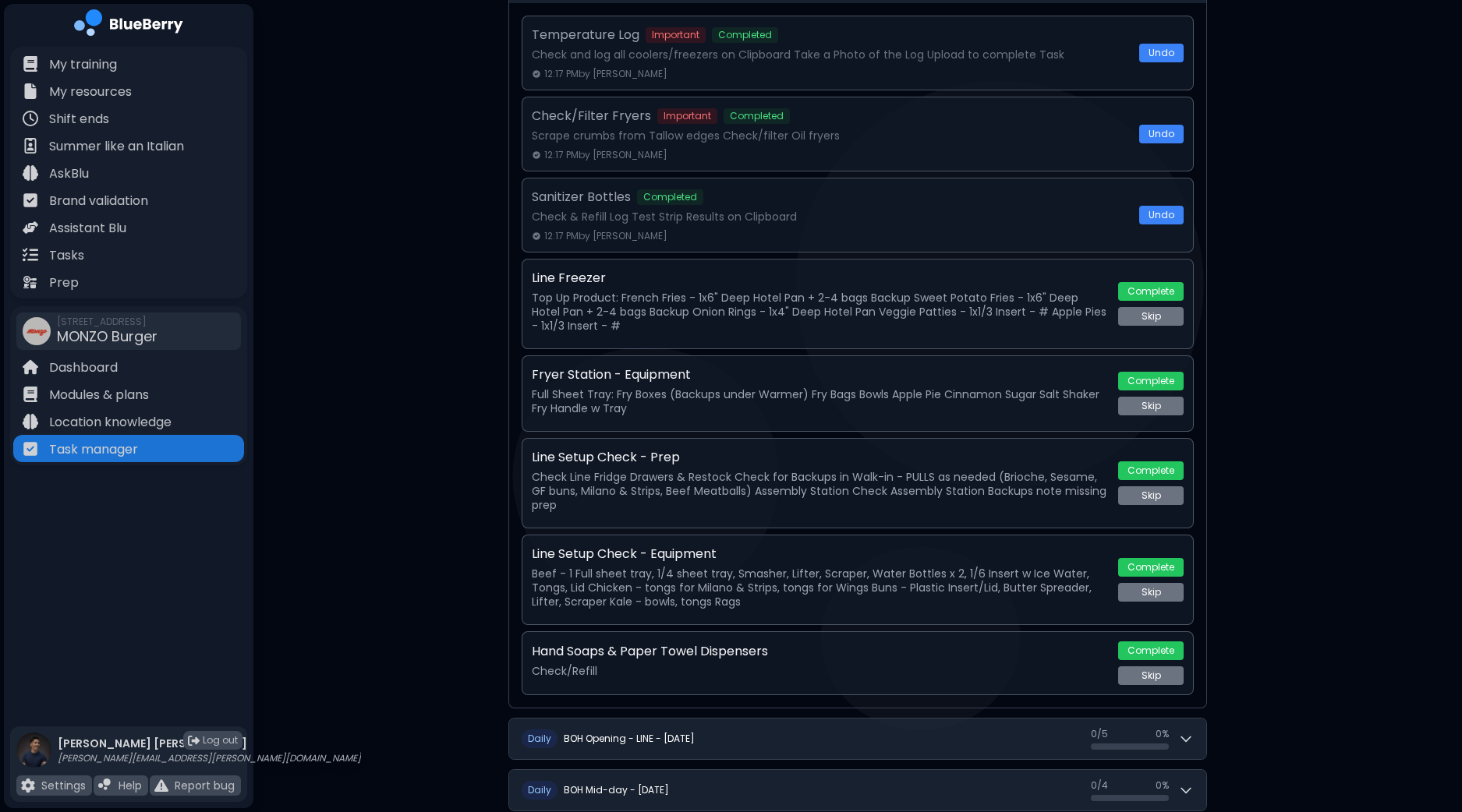
scroll to position [389, 0]
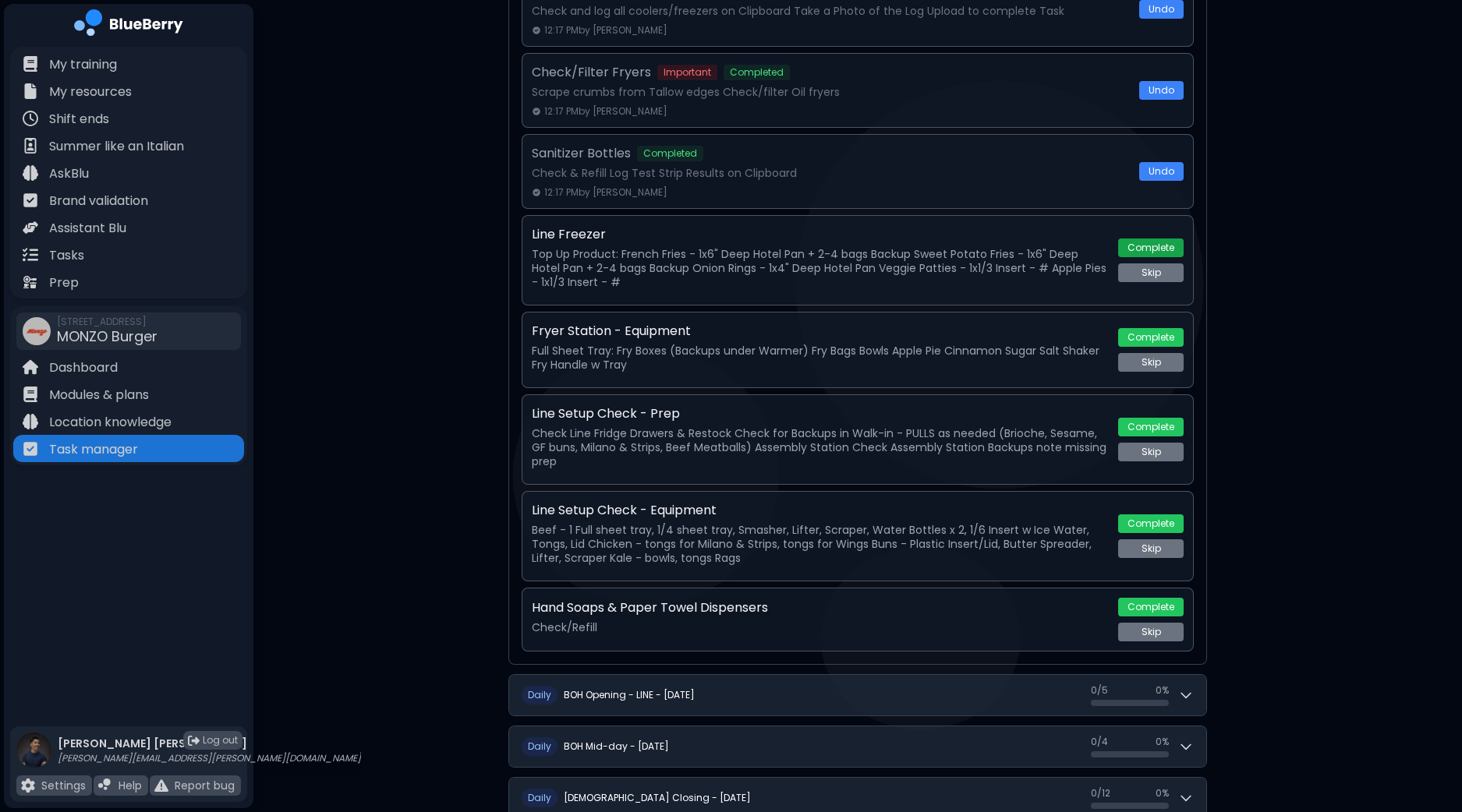
click at [1152, 247] on button "Complete" at bounding box center [1150, 248] width 66 height 19
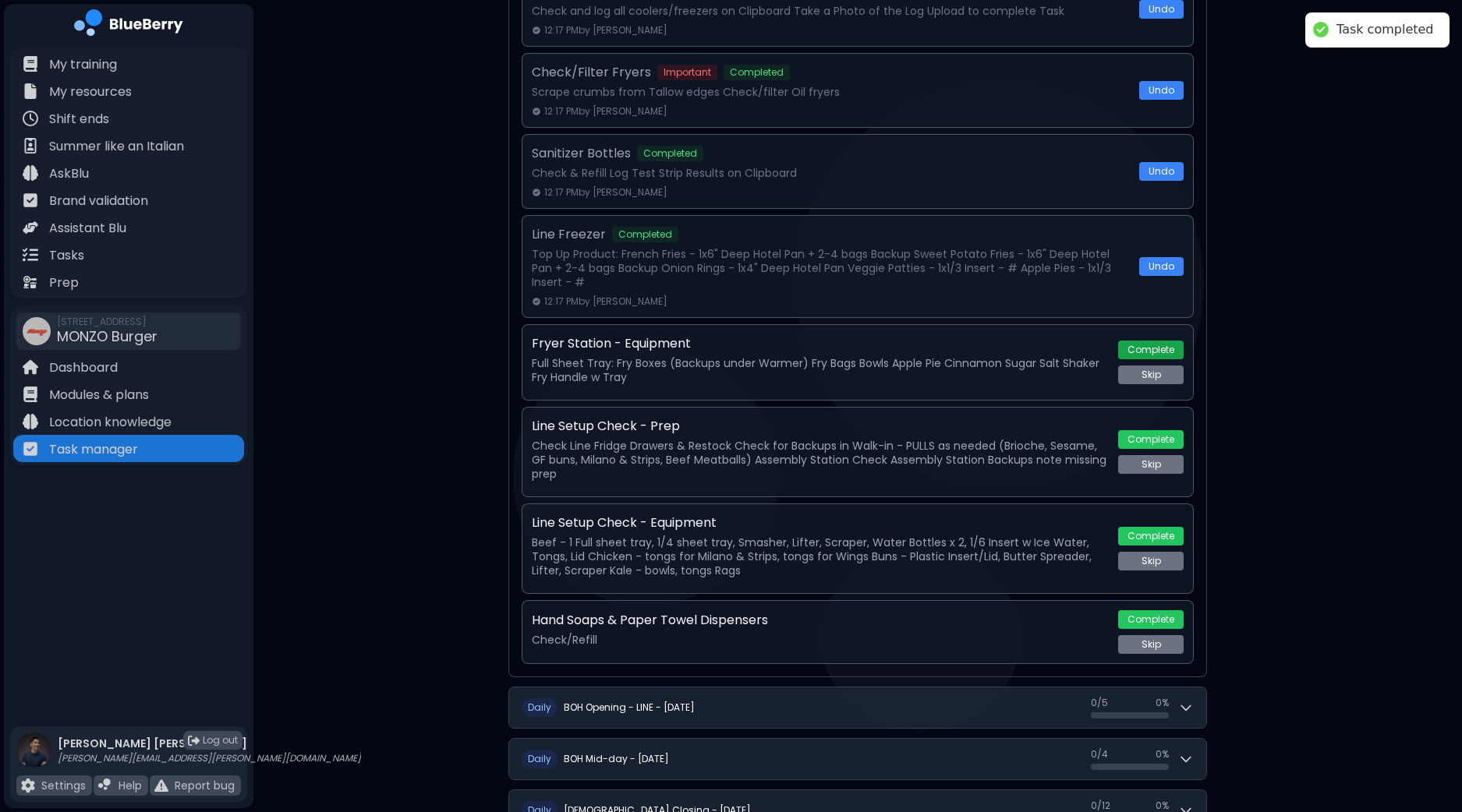
click at [1152, 350] on button "Complete" at bounding box center [1150, 350] width 66 height 19
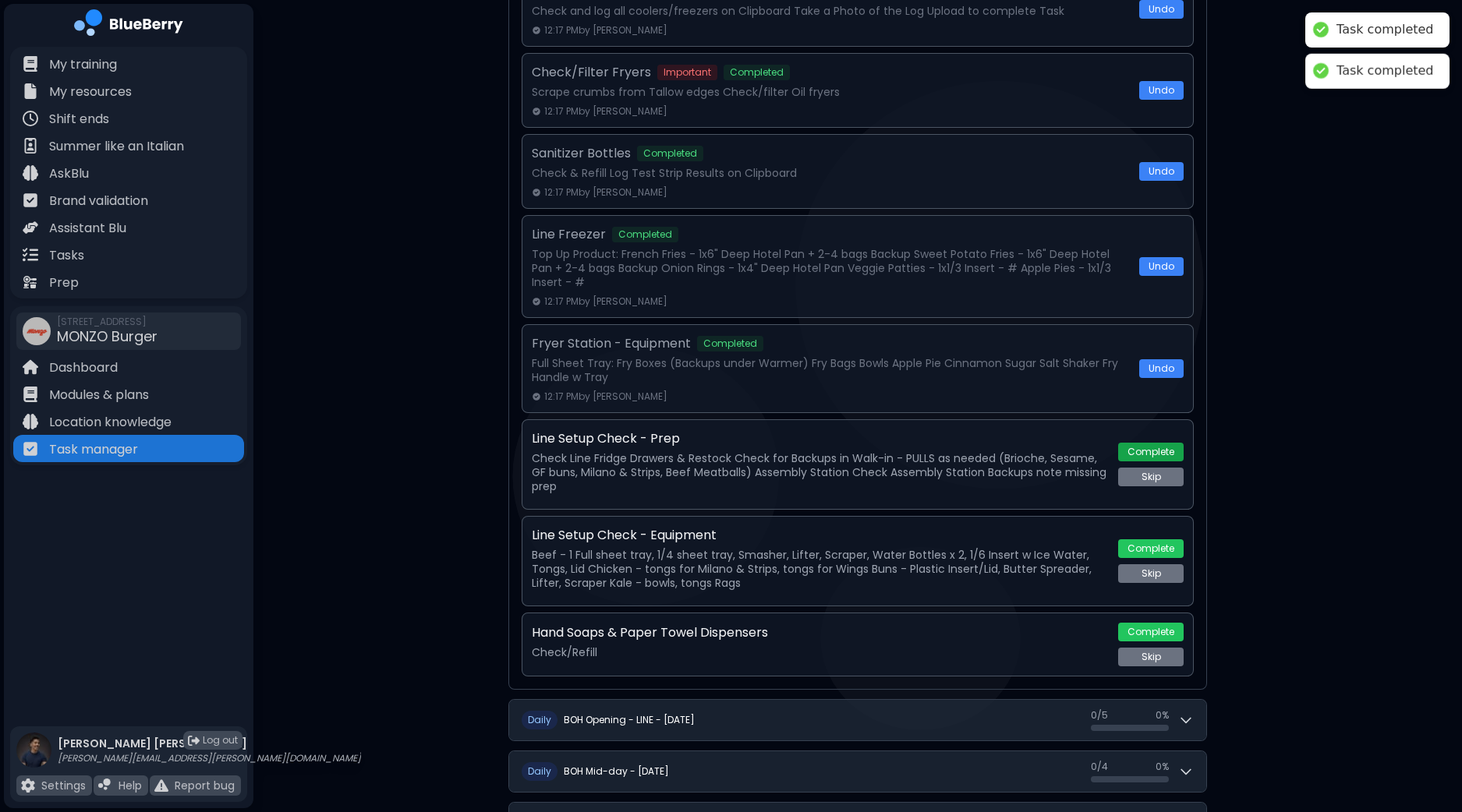
click at [1161, 444] on button "Complete" at bounding box center [1150, 452] width 66 height 19
click at [1151, 544] on button "Complete" at bounding box center [1150, 547] width 66 height 19
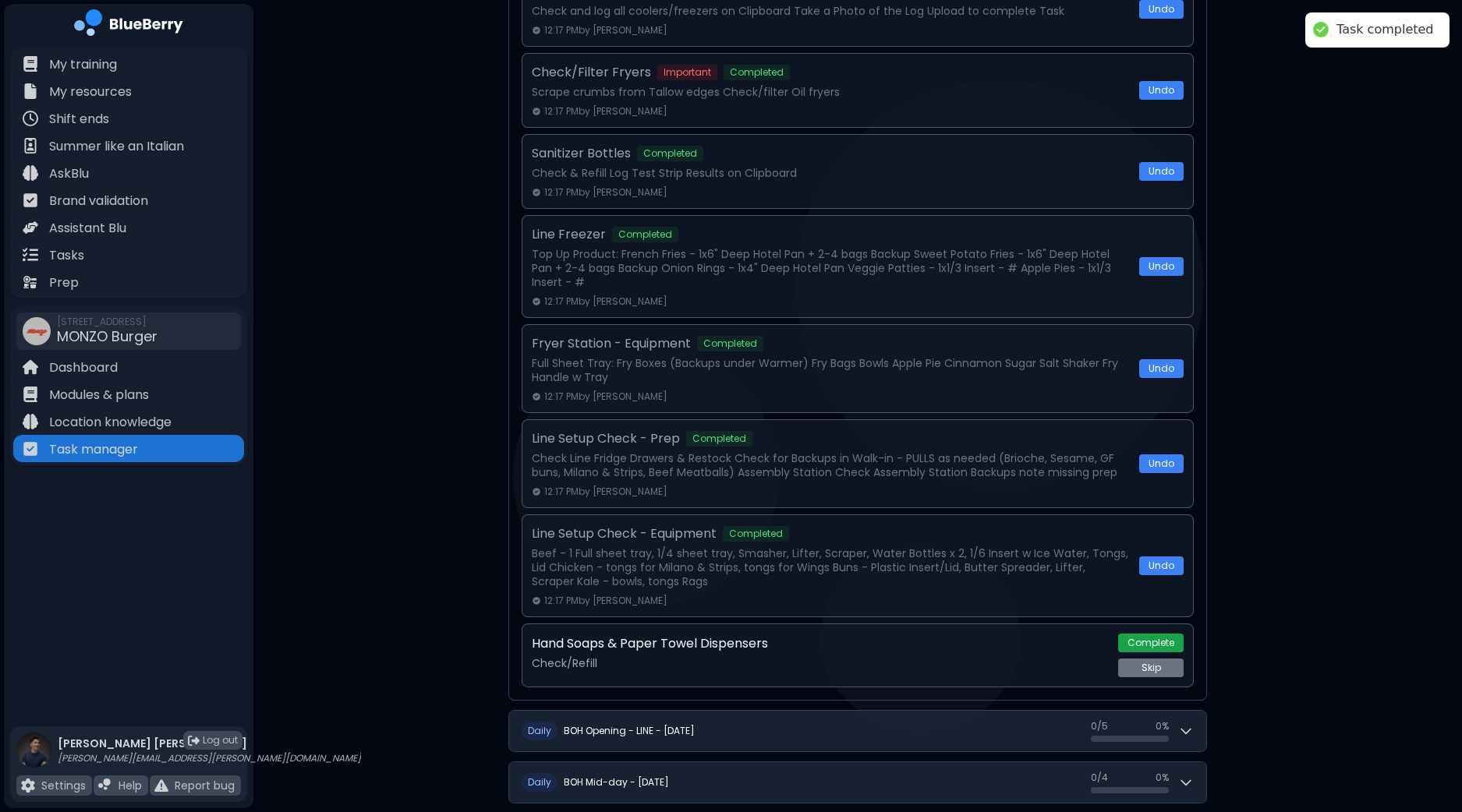
click at [1150, 640] on button "Complete" at bounding box center [1150, 643] width 66 height 19
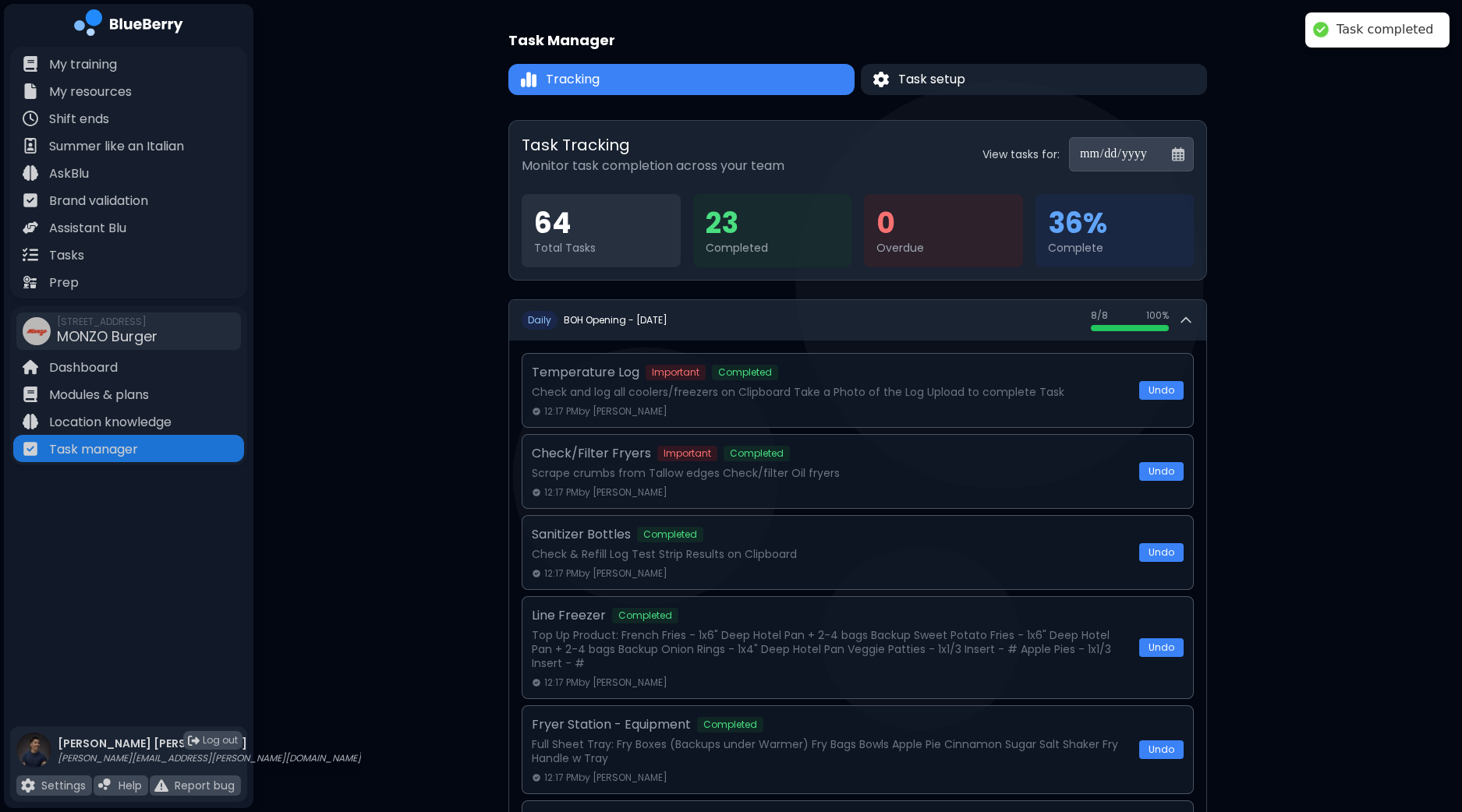
scroll to position [0, 0]
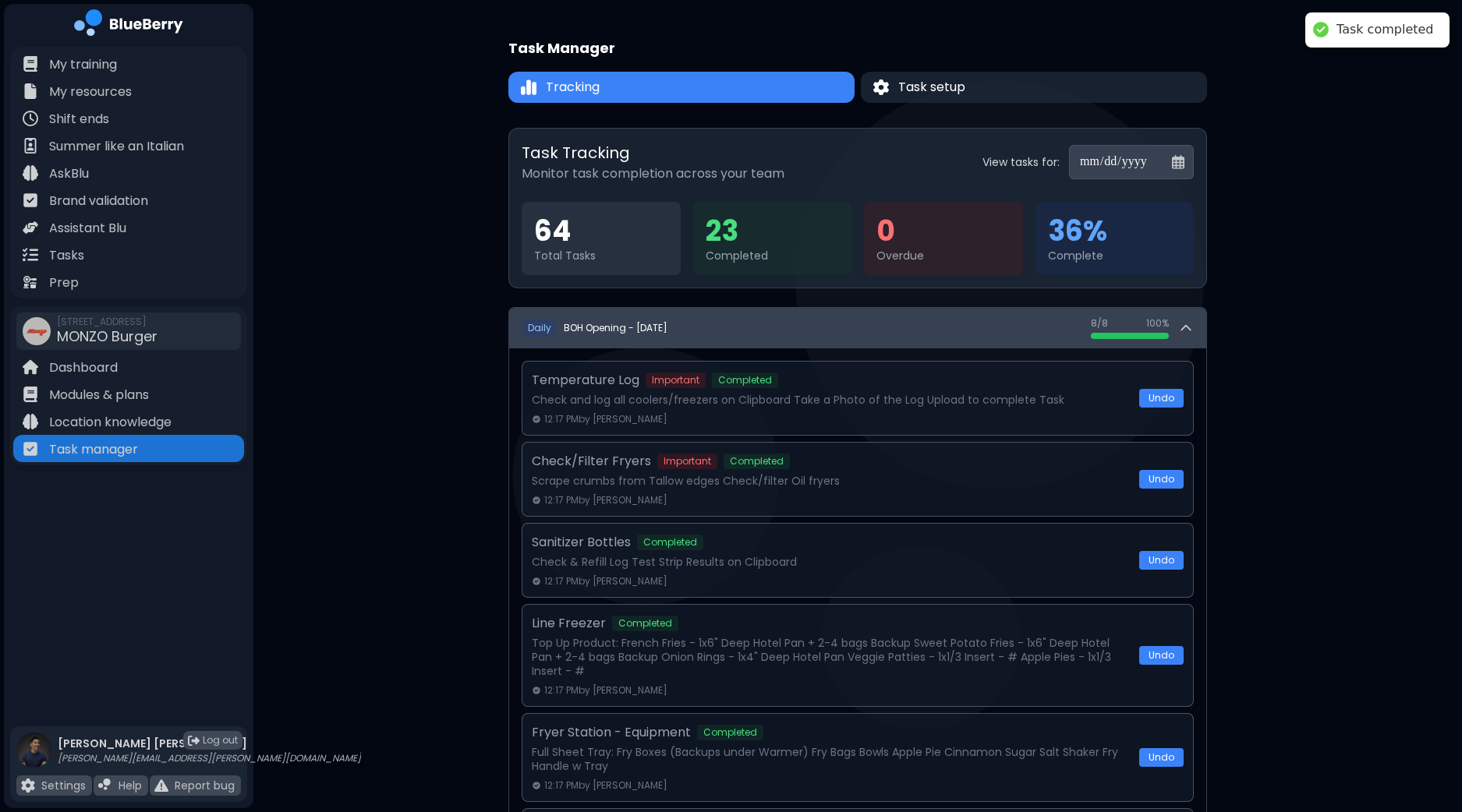
click at [1189, 339] on button "D aily BOH Opening - [DATE] 8 / 8 8 / 8 100 %" at bounding box center [857, 329] width 697 height 41
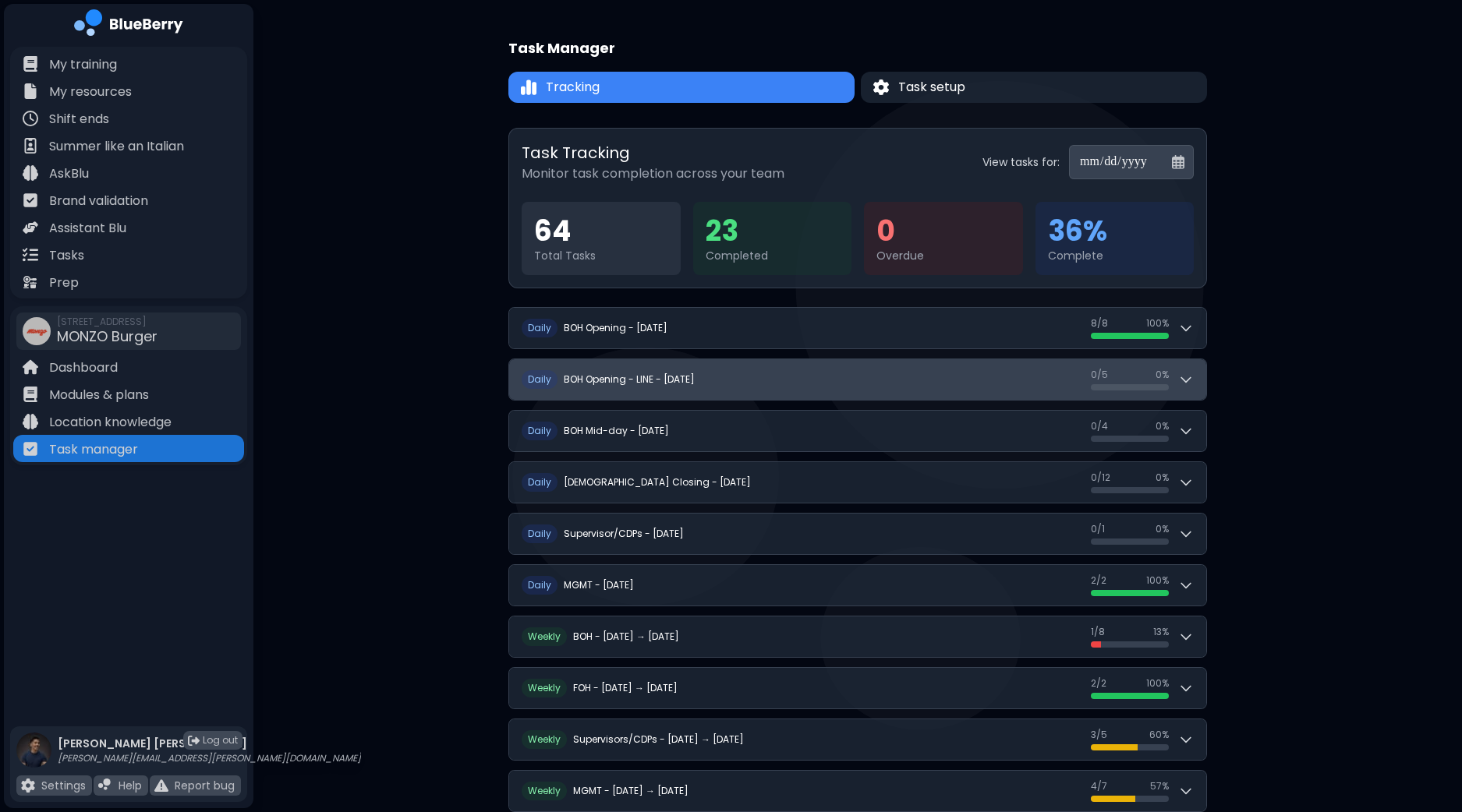
click at [1181, 378] on icon at bounding box center [1185, 380] width 9 height 4
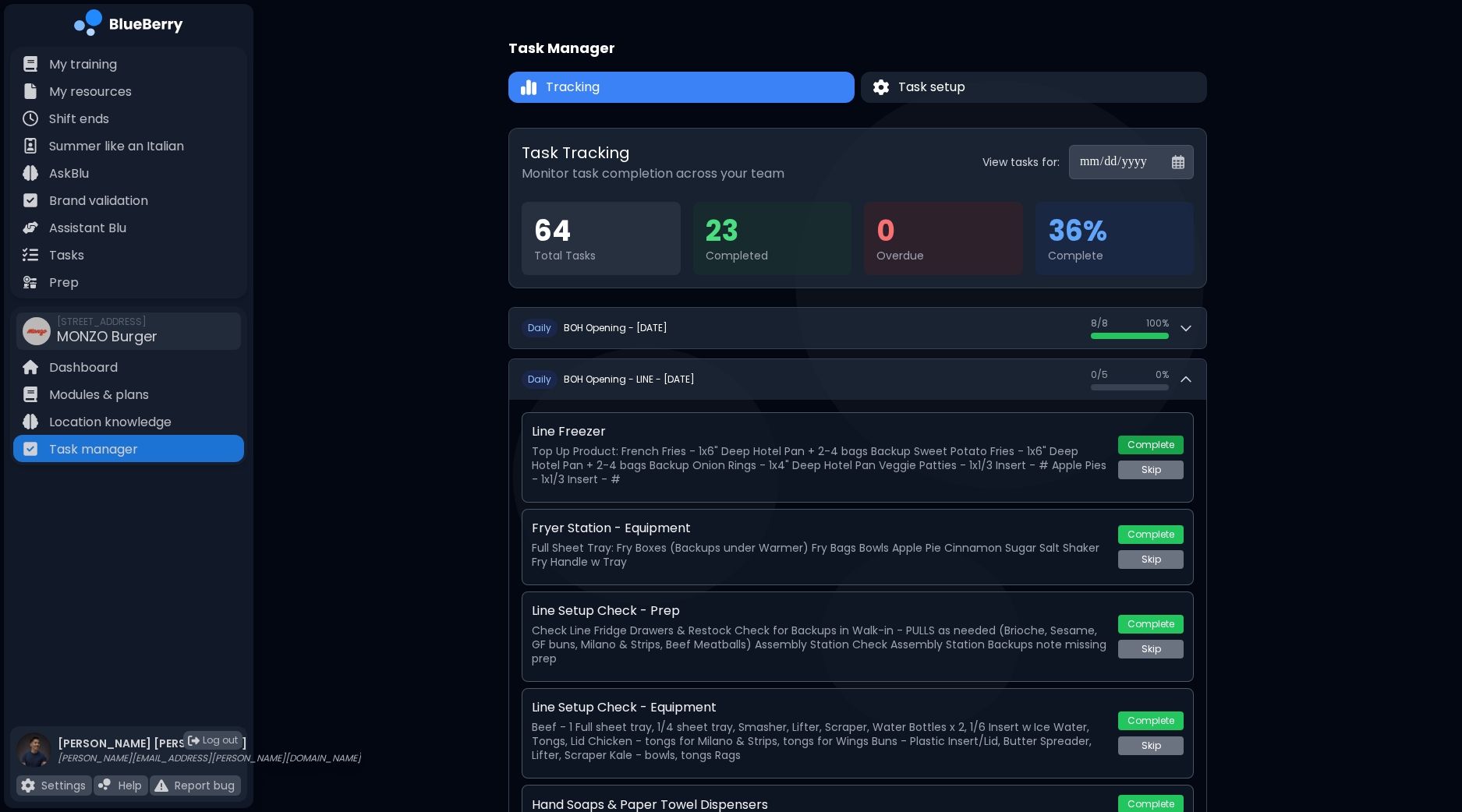
click at [1146, 449] on button "Complete" at bounding box center [1150, 445] width 66 height 19
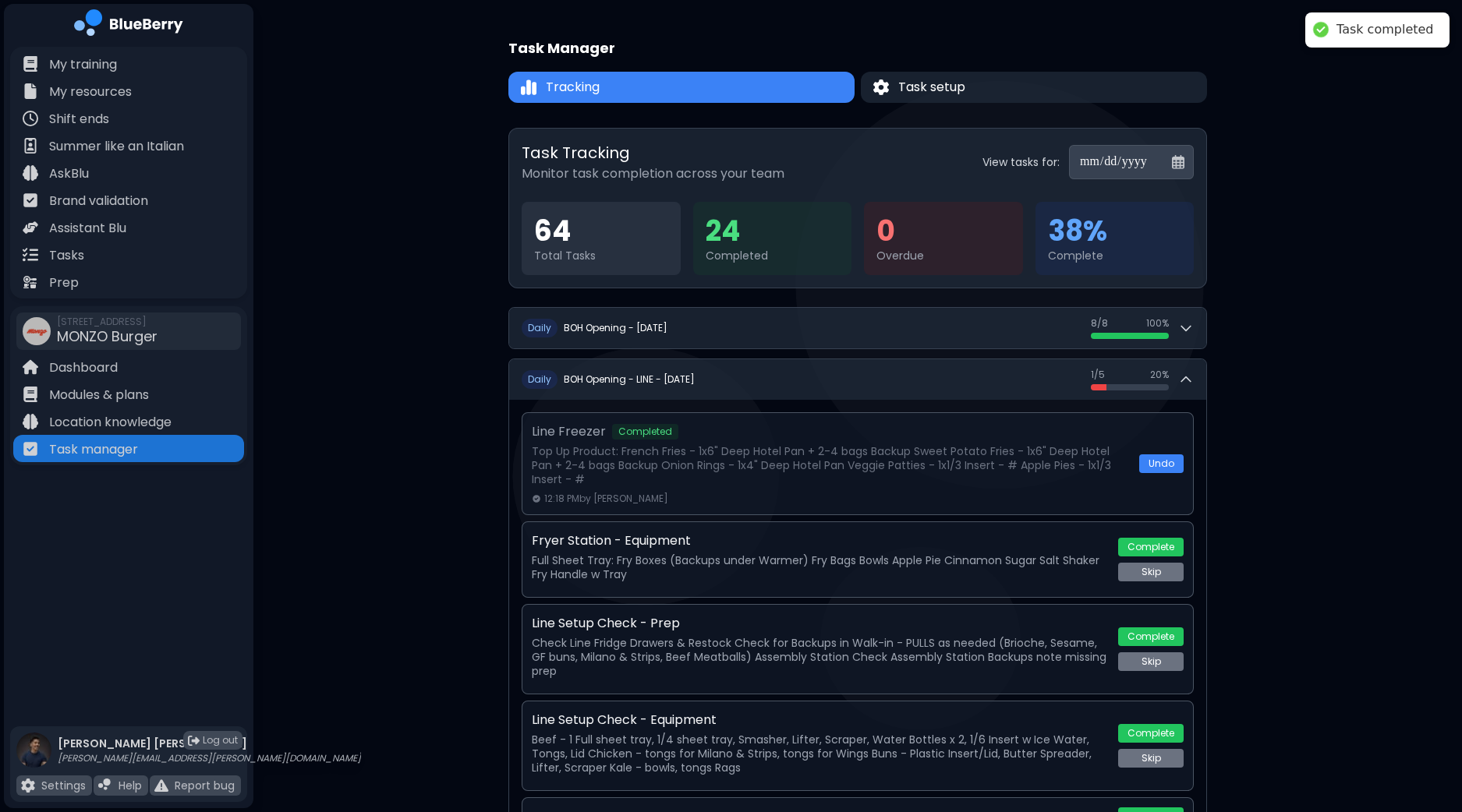
click at [1148, 545] on button "Complete" at bounding box center [1150, 547] width 66 height 19
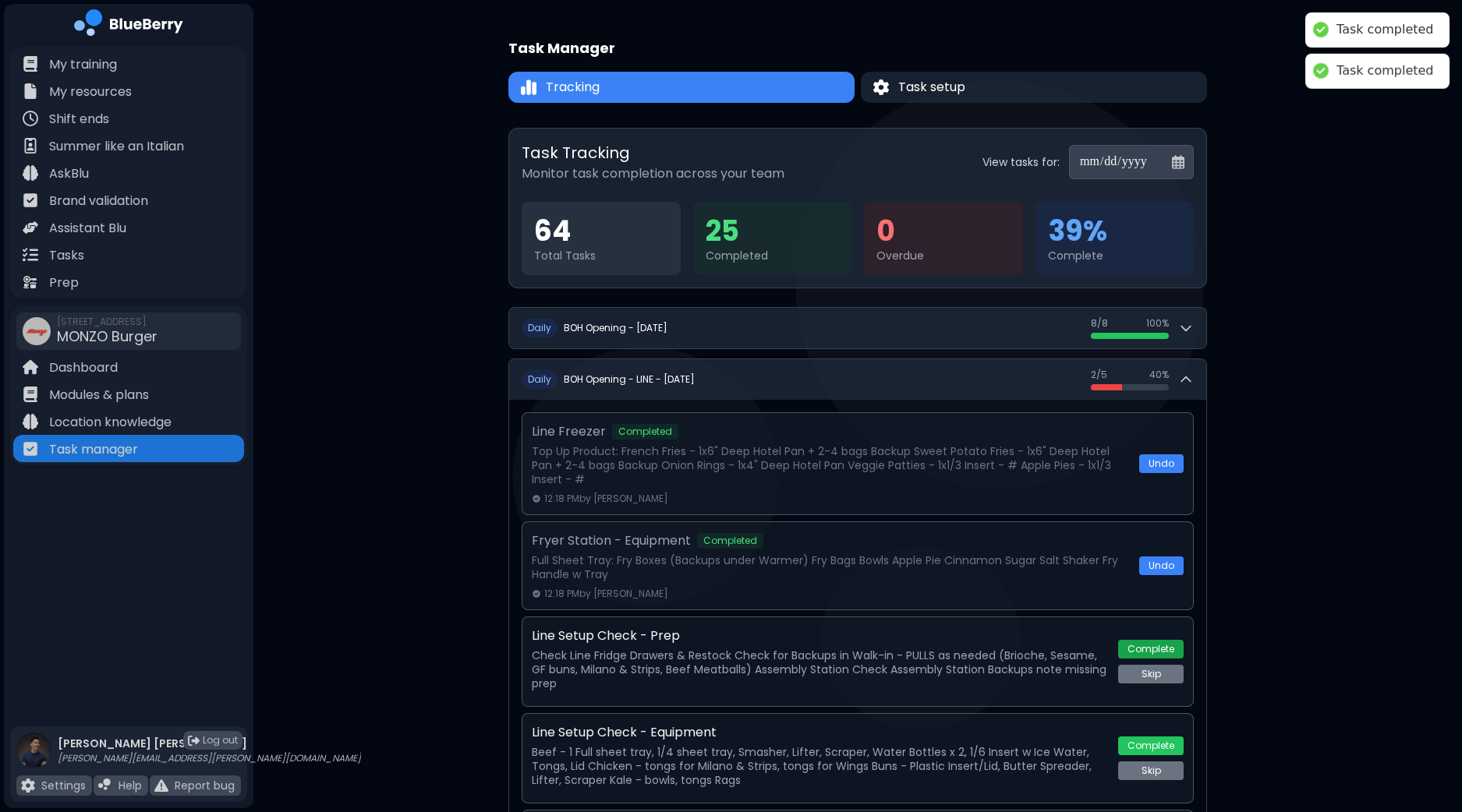
click at [1150, 653] on button "Complete" at bounding box center [1150, 649] width 66 height 19
click at [1148, 740] on button "Complete" at bounding box center [1150, 744] width 66 height 19
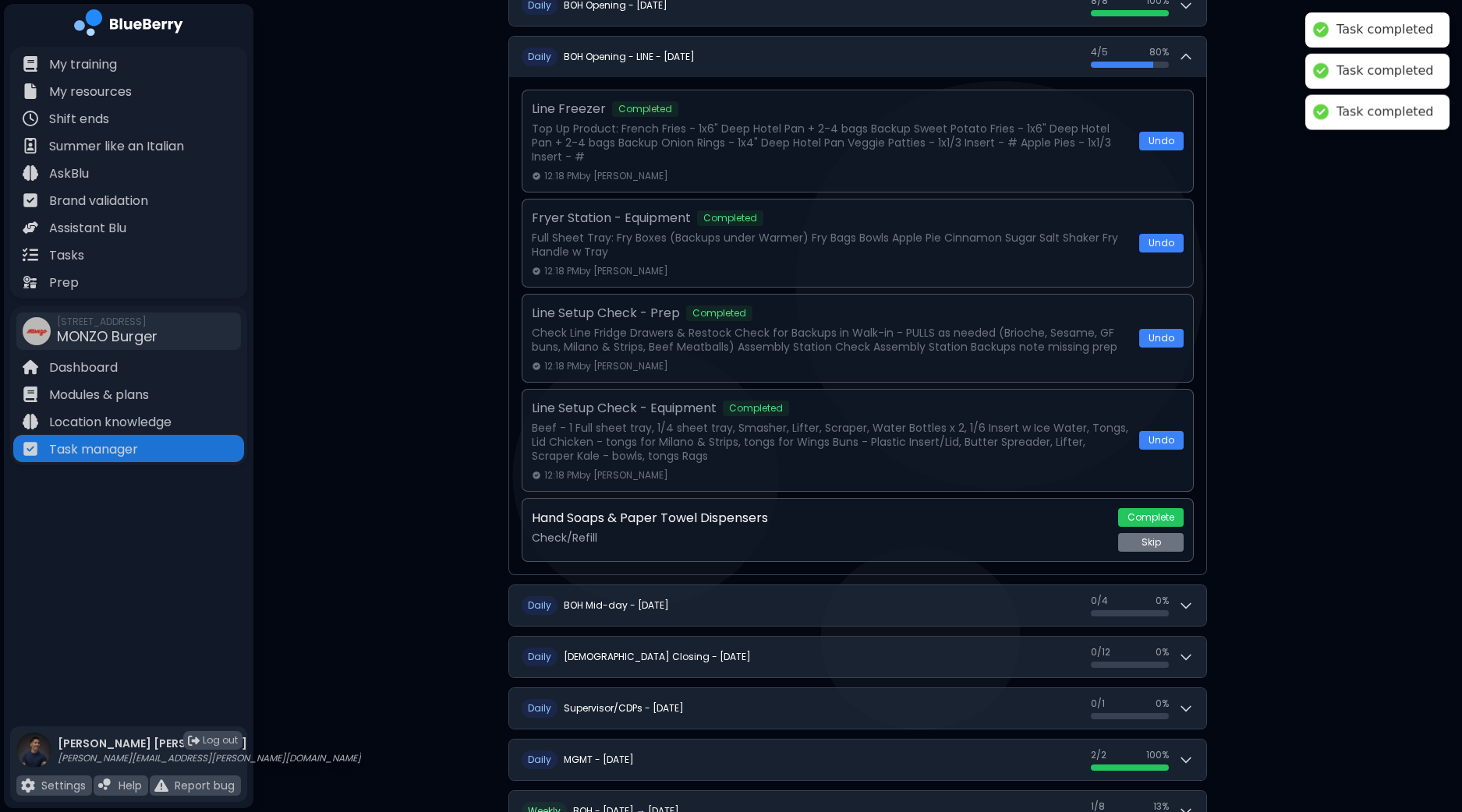
scroll to position [389, 0]
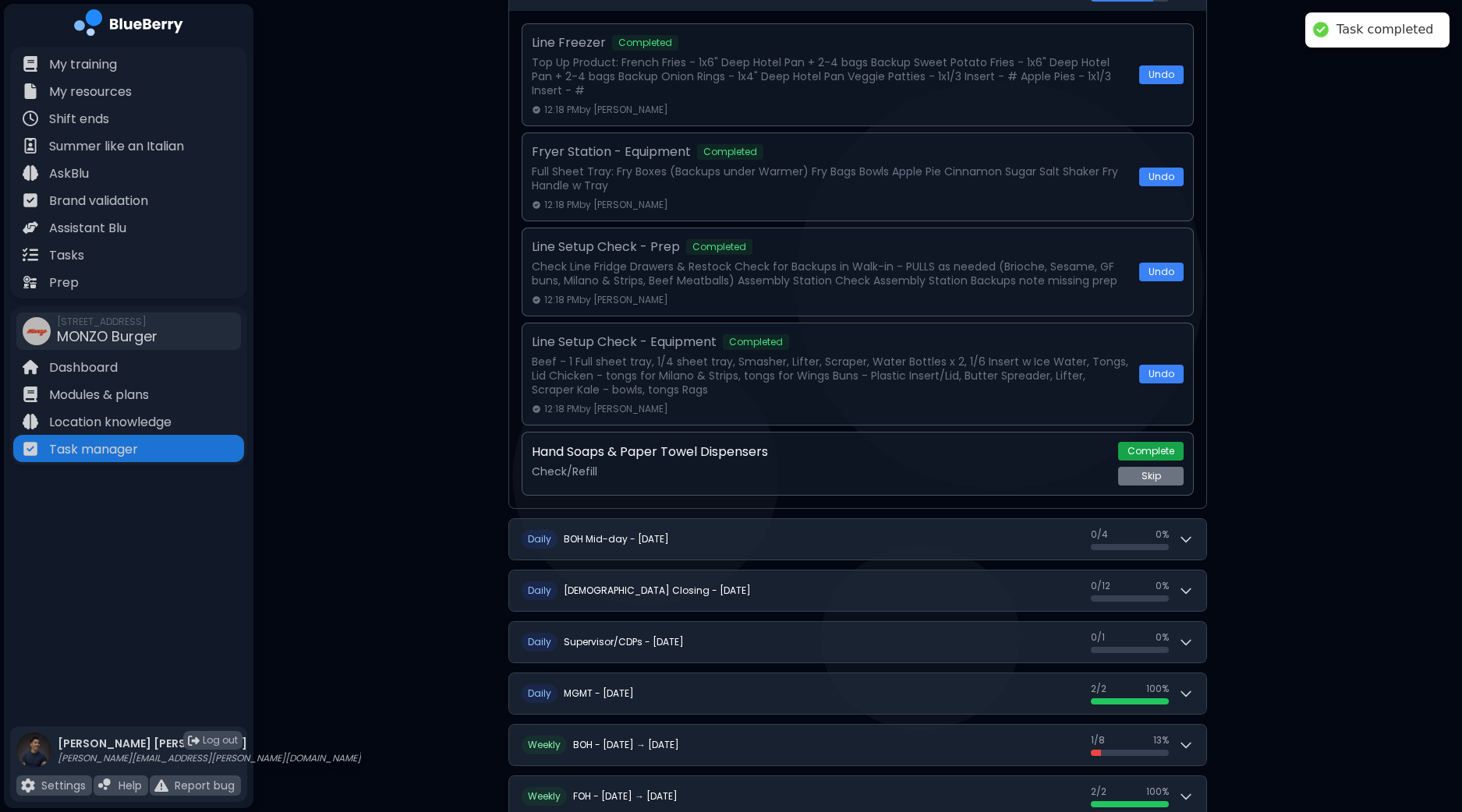
click at [1146, 447] on button "Complete" at bounding box center [1150, 451] width 66 height 19
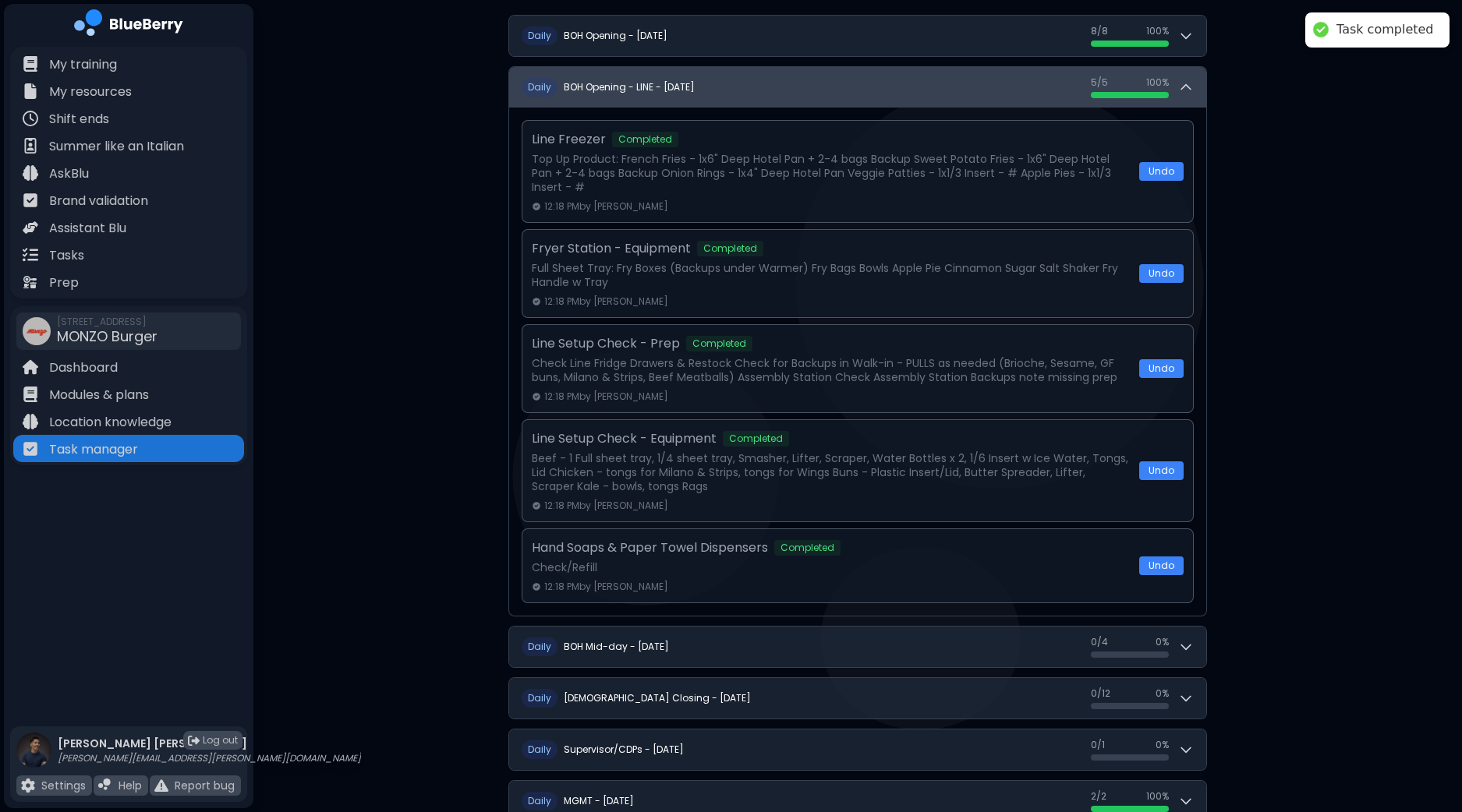
click at [1185, 83] on div "5 / 5 5 / 5 100 %" at bounding box center [1142, 88] width 103 height 22
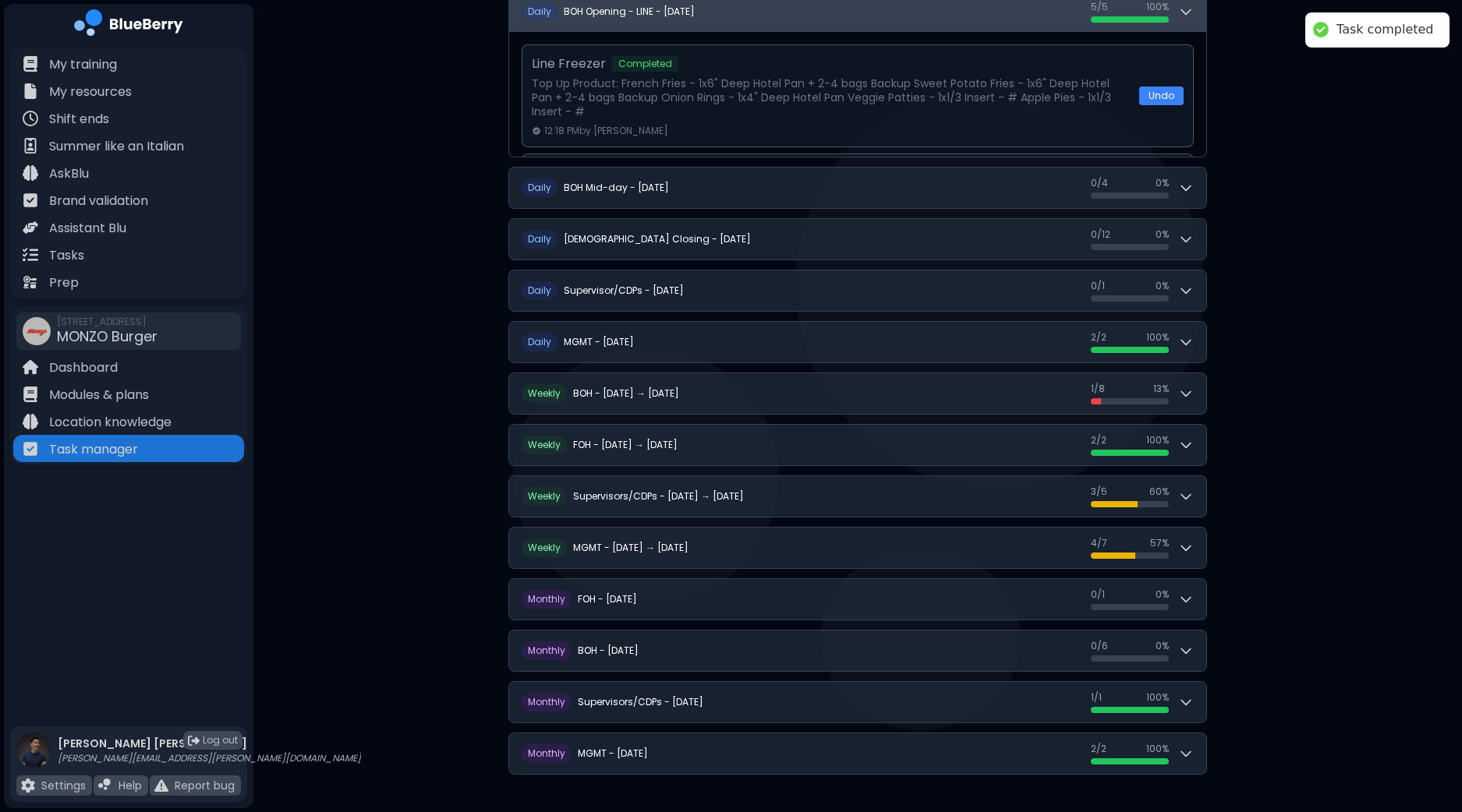
scroll to position [237, 0]
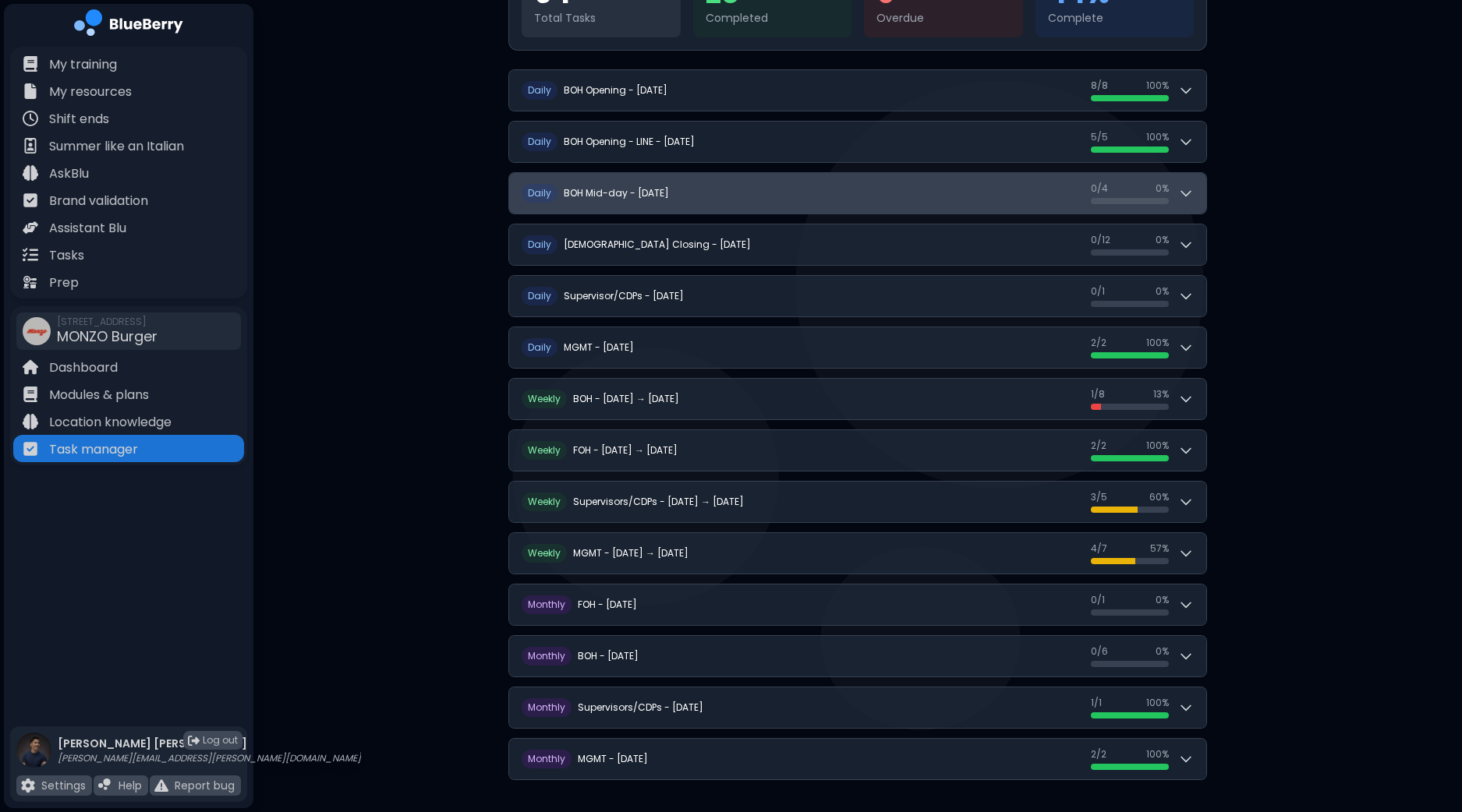
click at [1184, 192] on icon at bounding box center [1185, 193] width 9 height 4
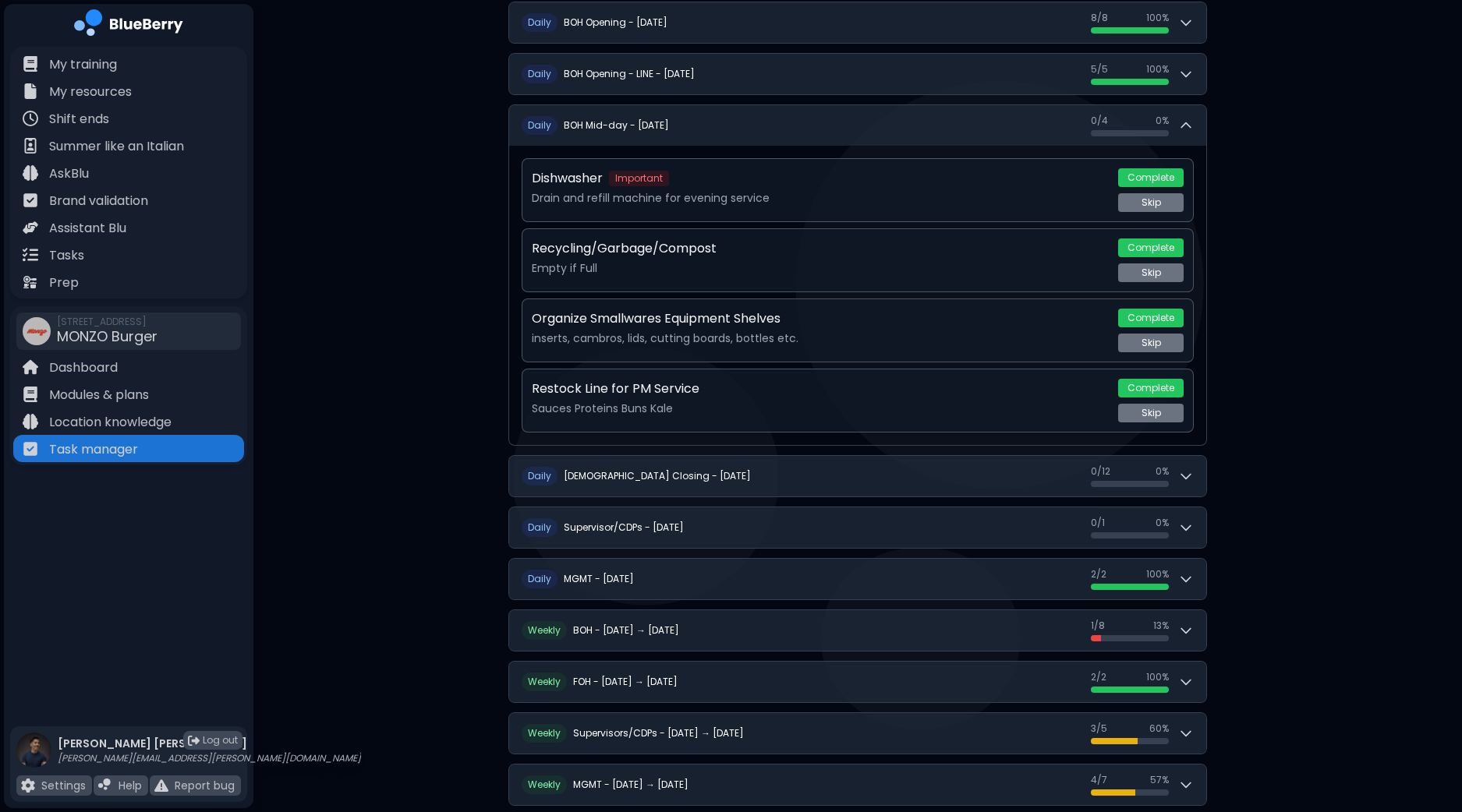
scroll to position [335, 0]
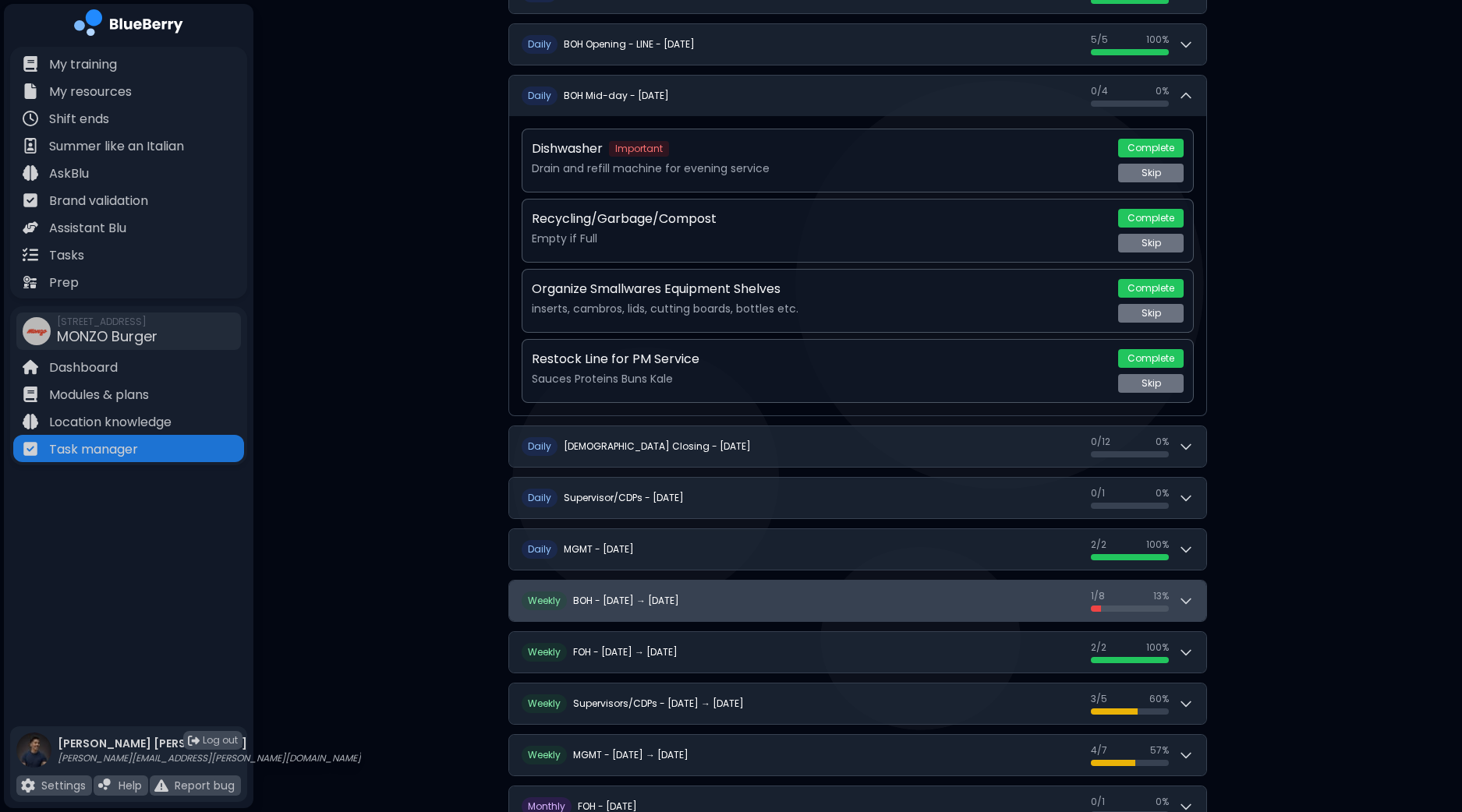
click at [1198, 598] on button "W eekly BOH - [DATE] → [DATE] 1 / 8 1 / 8 13 %" at bounding box center [857, 601] width 697 height 41
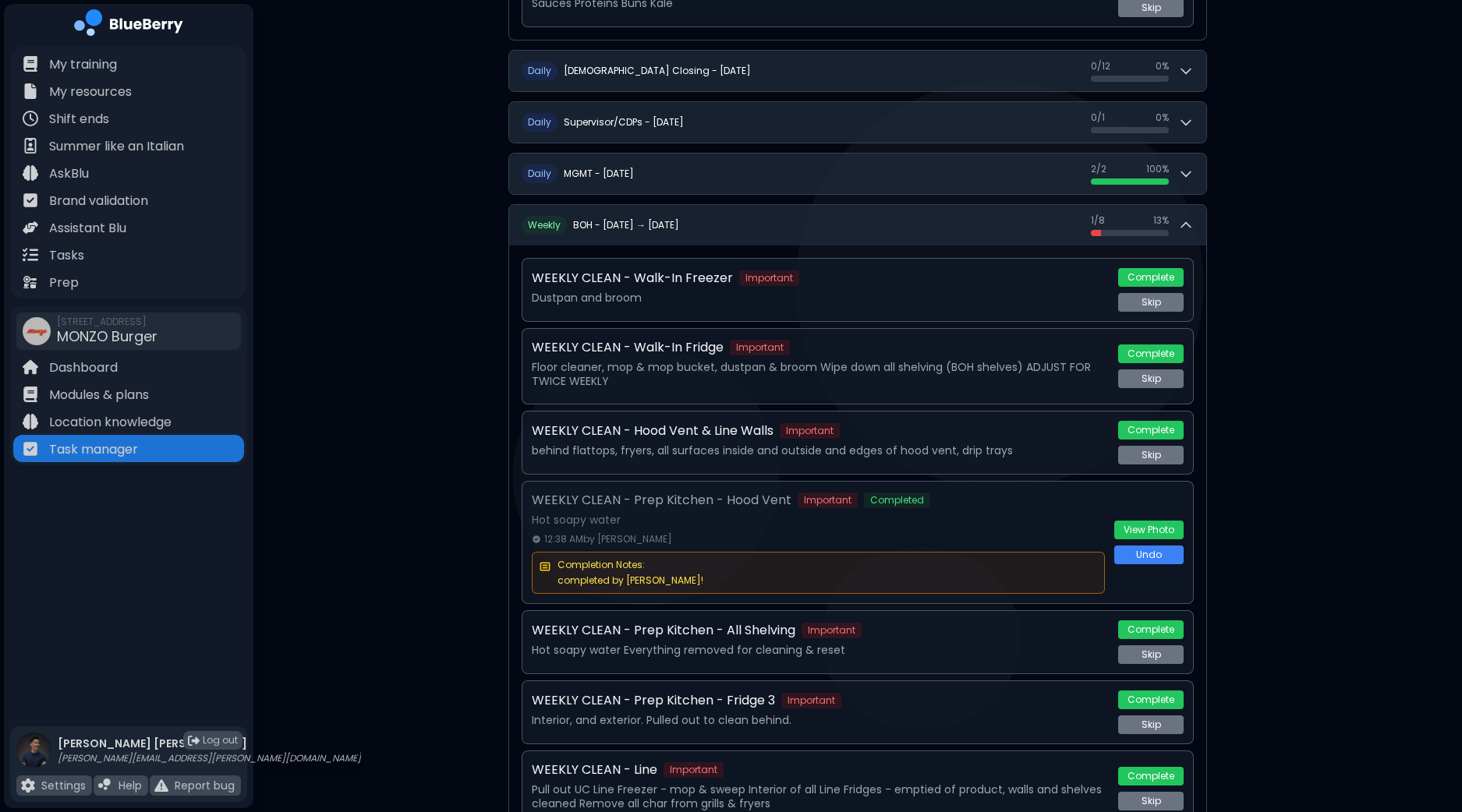
scroll to position [432, 0]
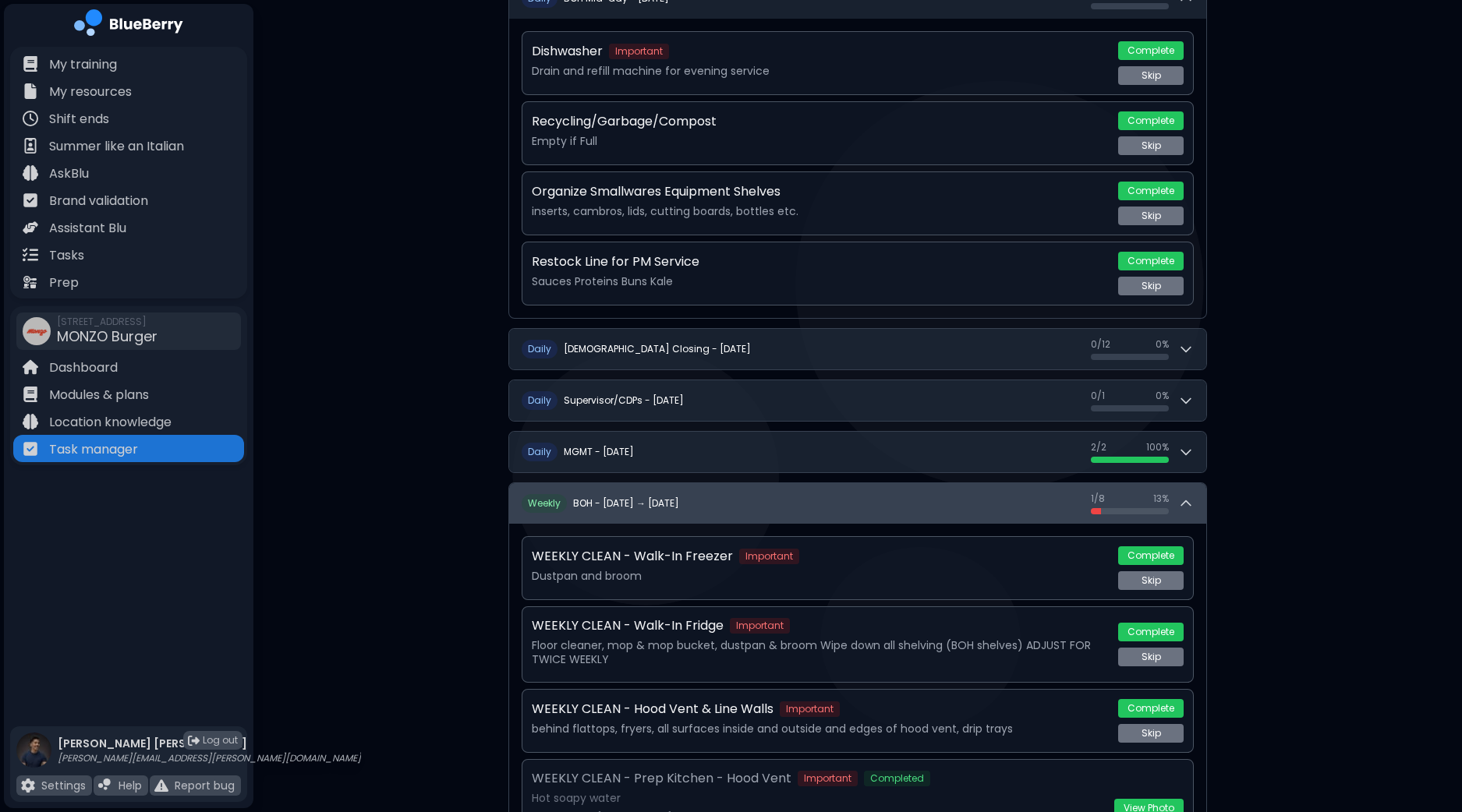
click at [1184, 493] on div "1 / 8 1 / 8 13 %" at bounding box center [1142, 504] width 103 height 22
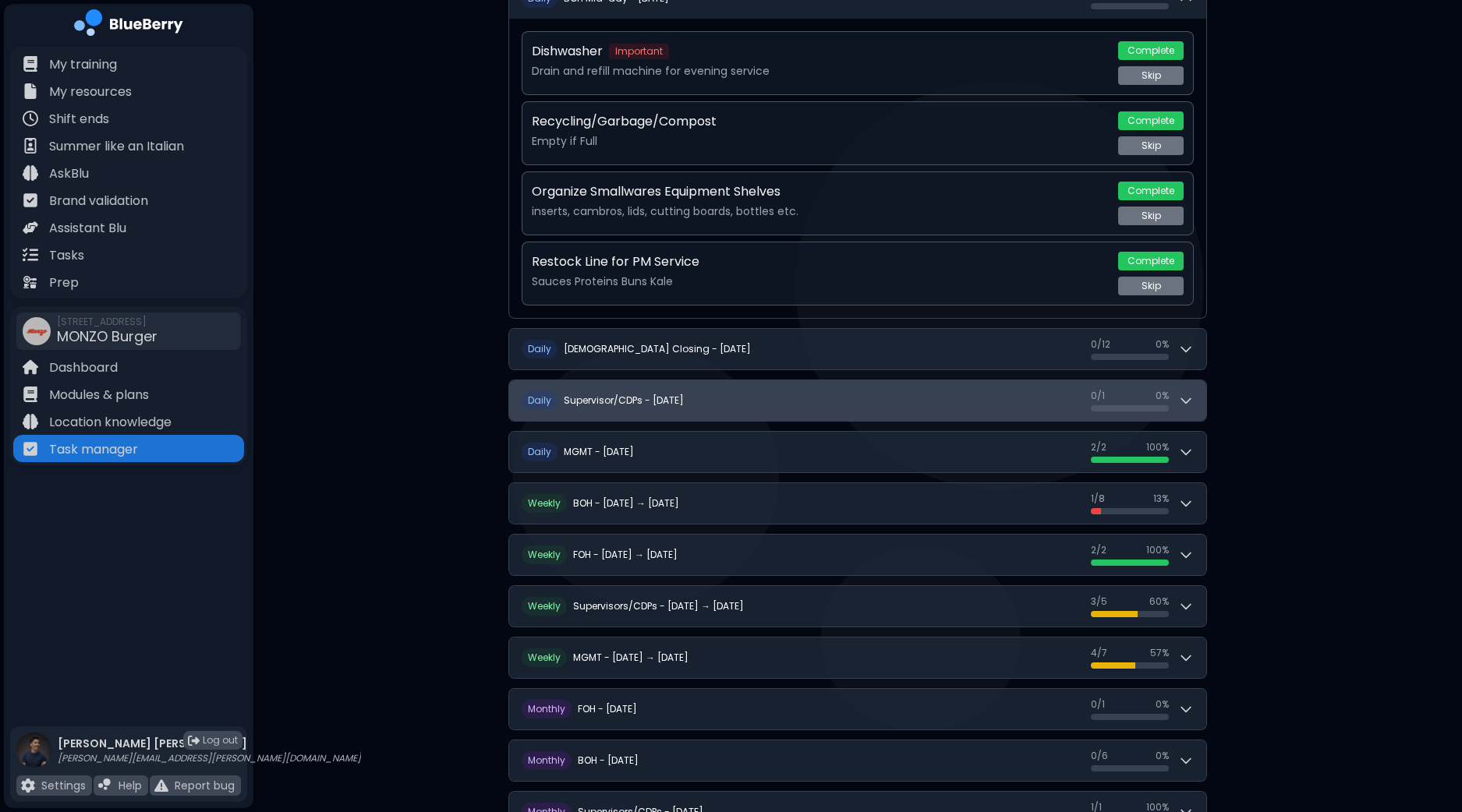
click at [1196, 393] on button "D aily Supervisor/CDPs - [DATE] 0 / 1 0 / 1 0 %" at bounding box center [857, 401] width 697 height 41
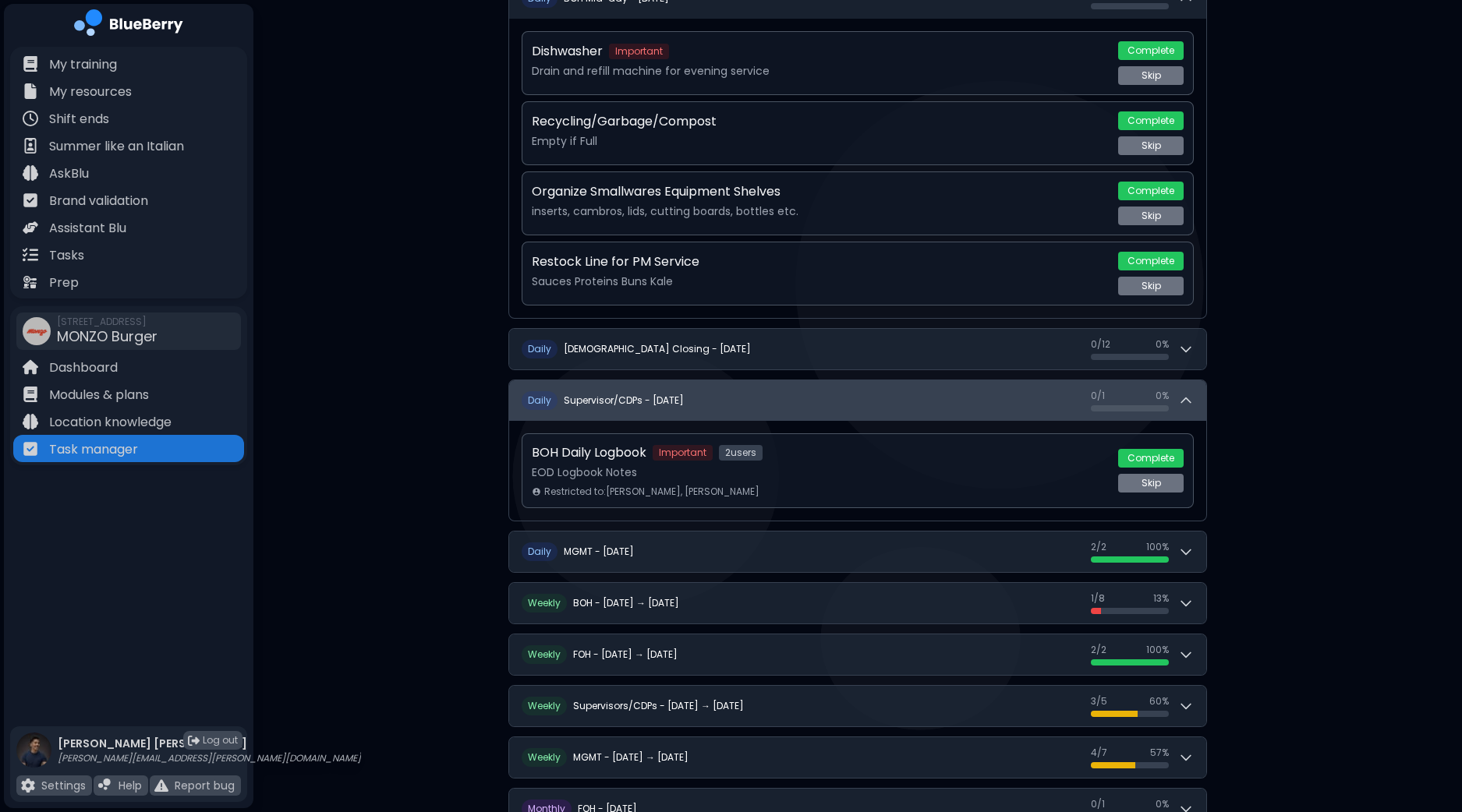
click at [1196, 393] on button "D aily Supervisor/CDPs - [DATE] 0 / 1 0 / 1 0 %" at bounding box center [857, 401] width 697 height 41
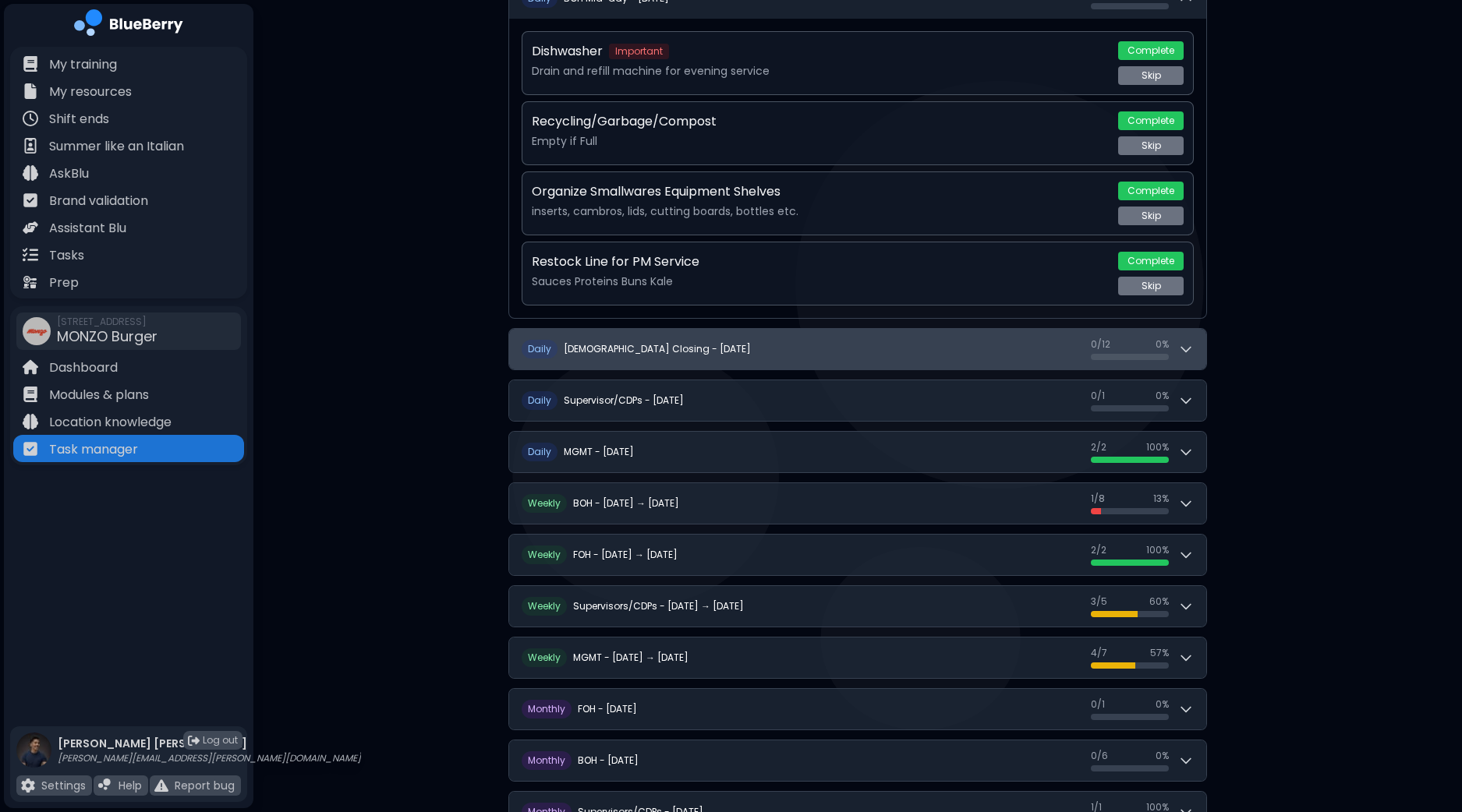
click at [1195, 352] on button "D aily BOH Closing - [DATE] 0 / 12 0 / 12 0 %" at bounding box center [857, 349] width 697 height 41
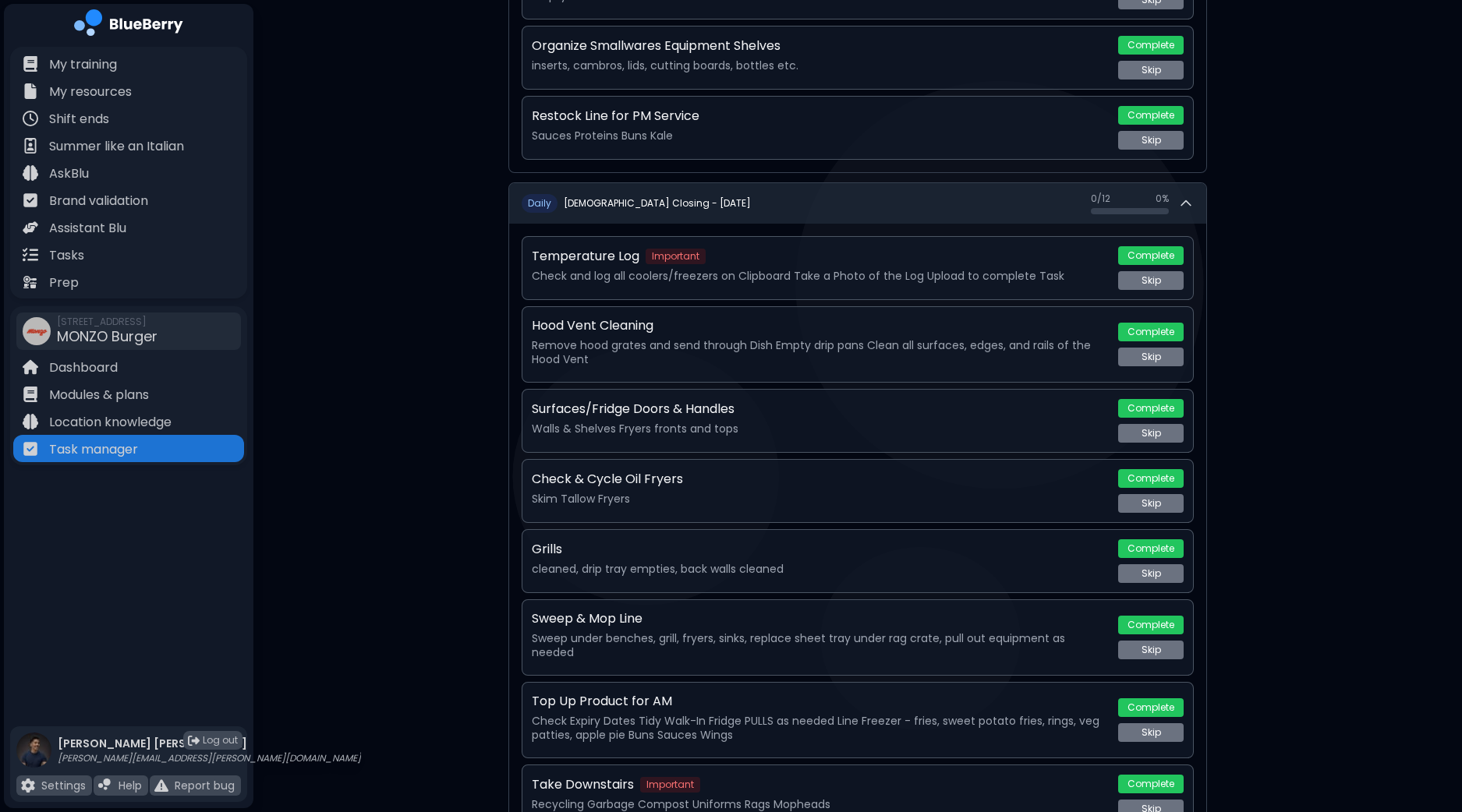
scroll to position [140, 0]
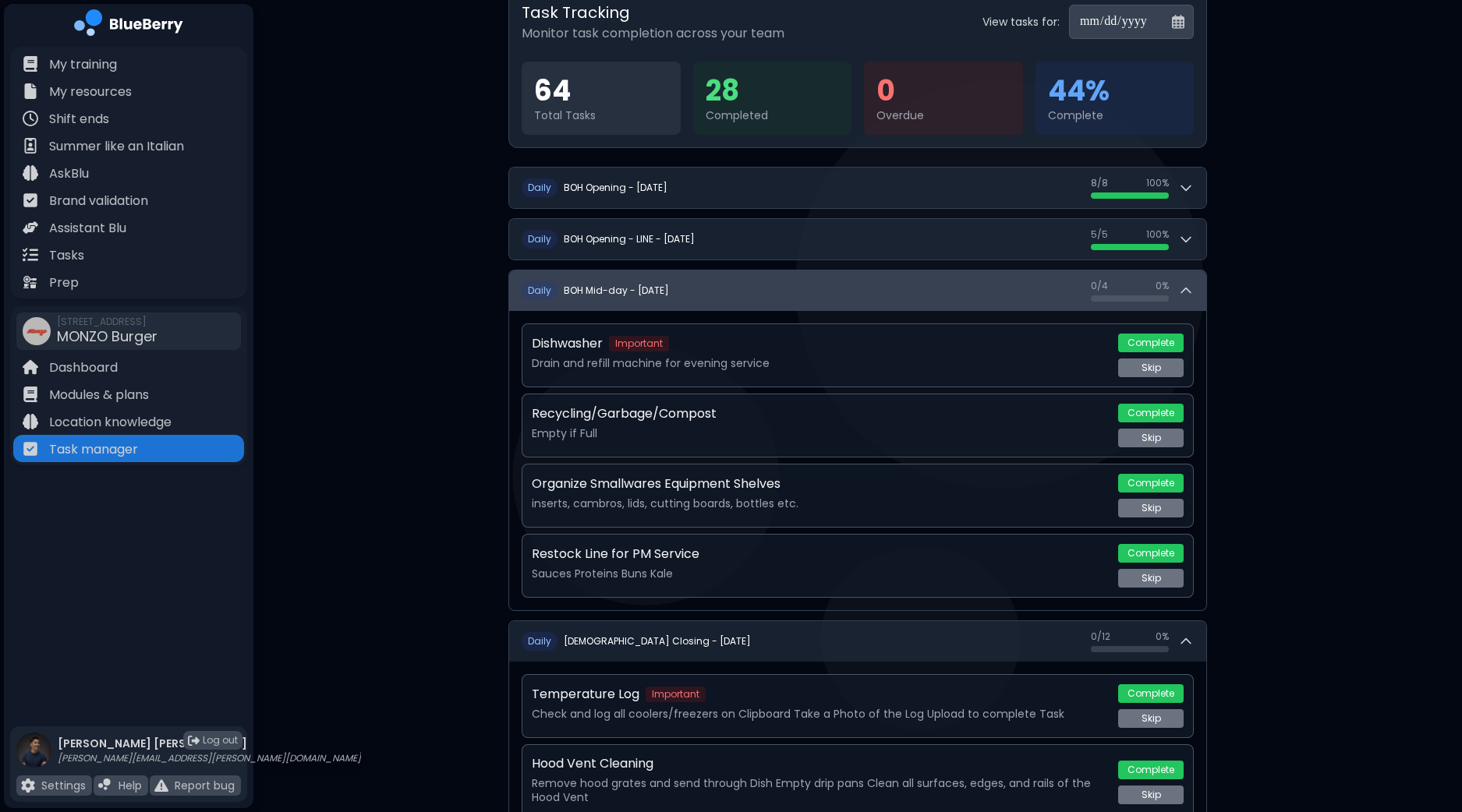
click at [1191, 291] on icon at bounding box center [1185, 290] width 15 height 15
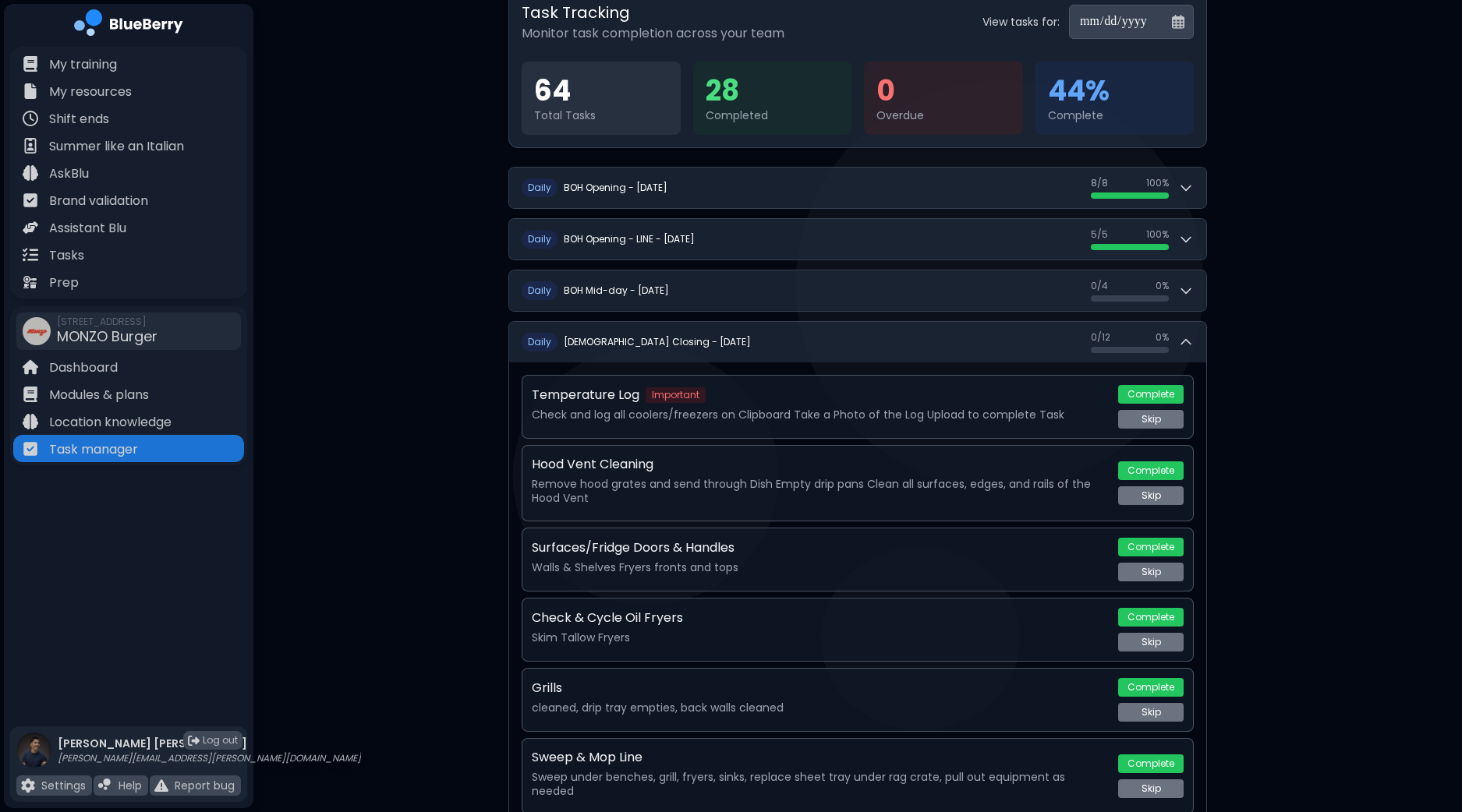
drag, startPoint x: 1310, startPoint y: 386, endPoint x: 1264, endPoint y: 408, distance: 51.0
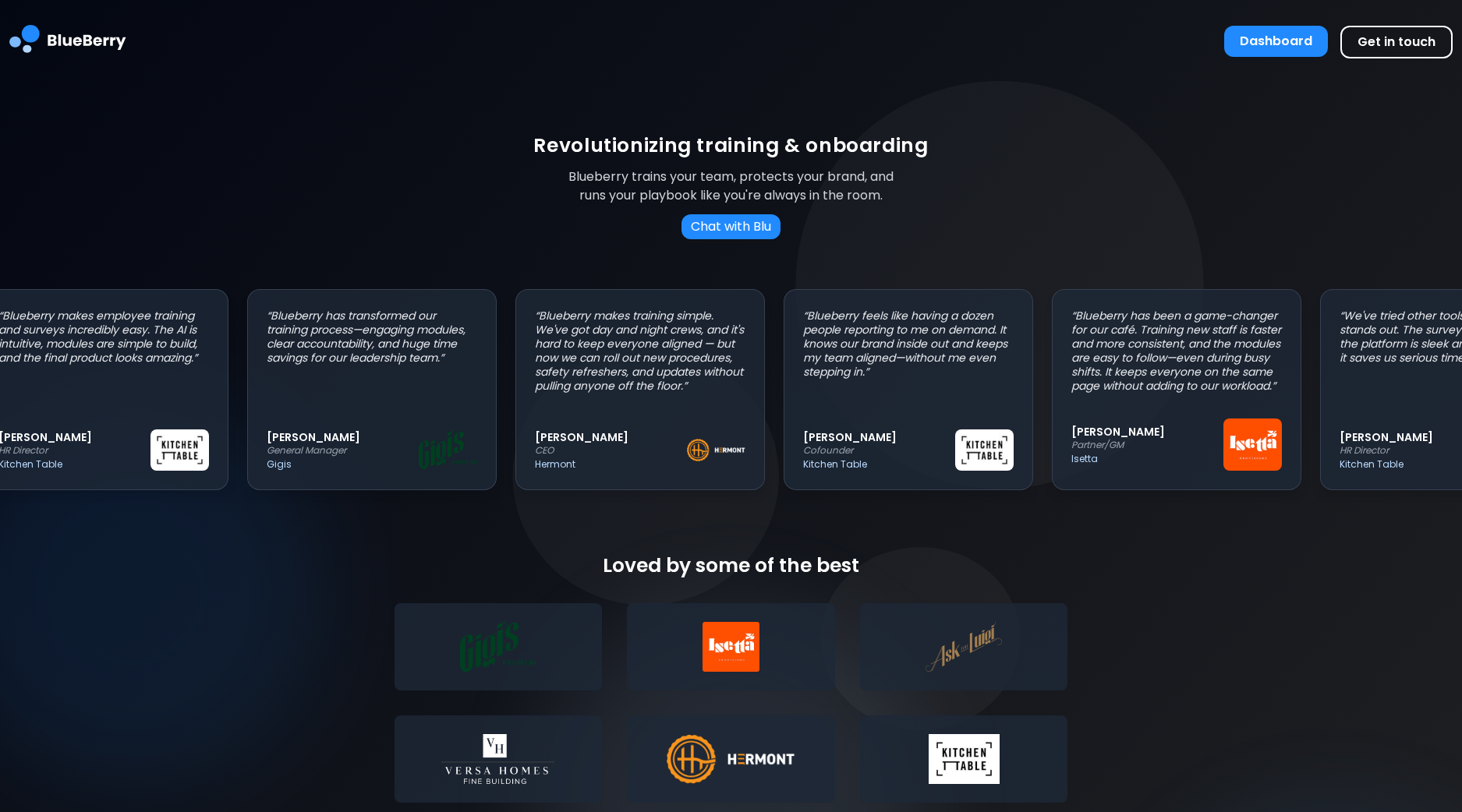
scroll to position [0, 38]
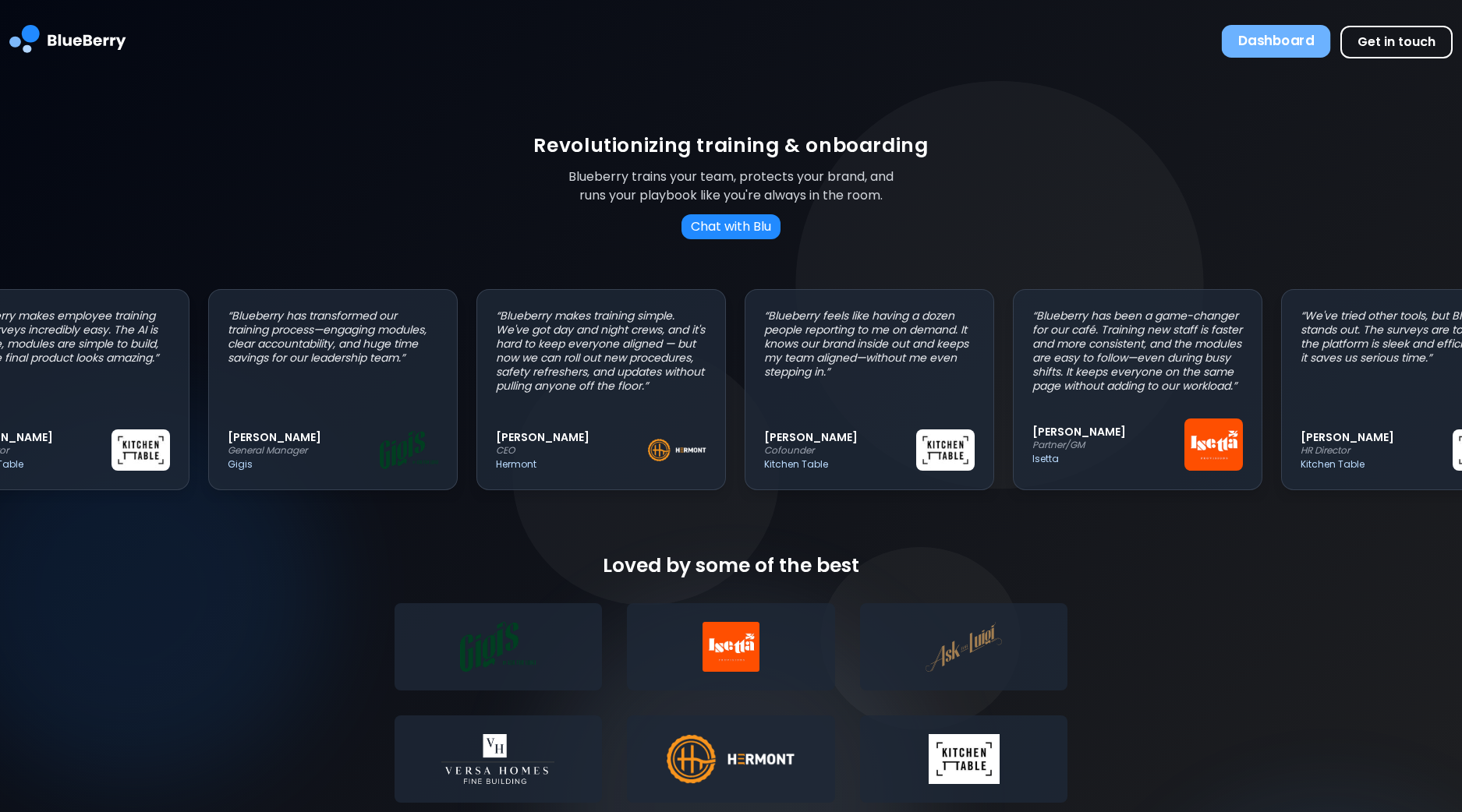
scroll to position [0, 75]
click at [1280, 42] on button "Dashboard" at bounding box center [1276, 41] width 109 height 32
